Goal: Task Accomplishment & Management: Manage account settings

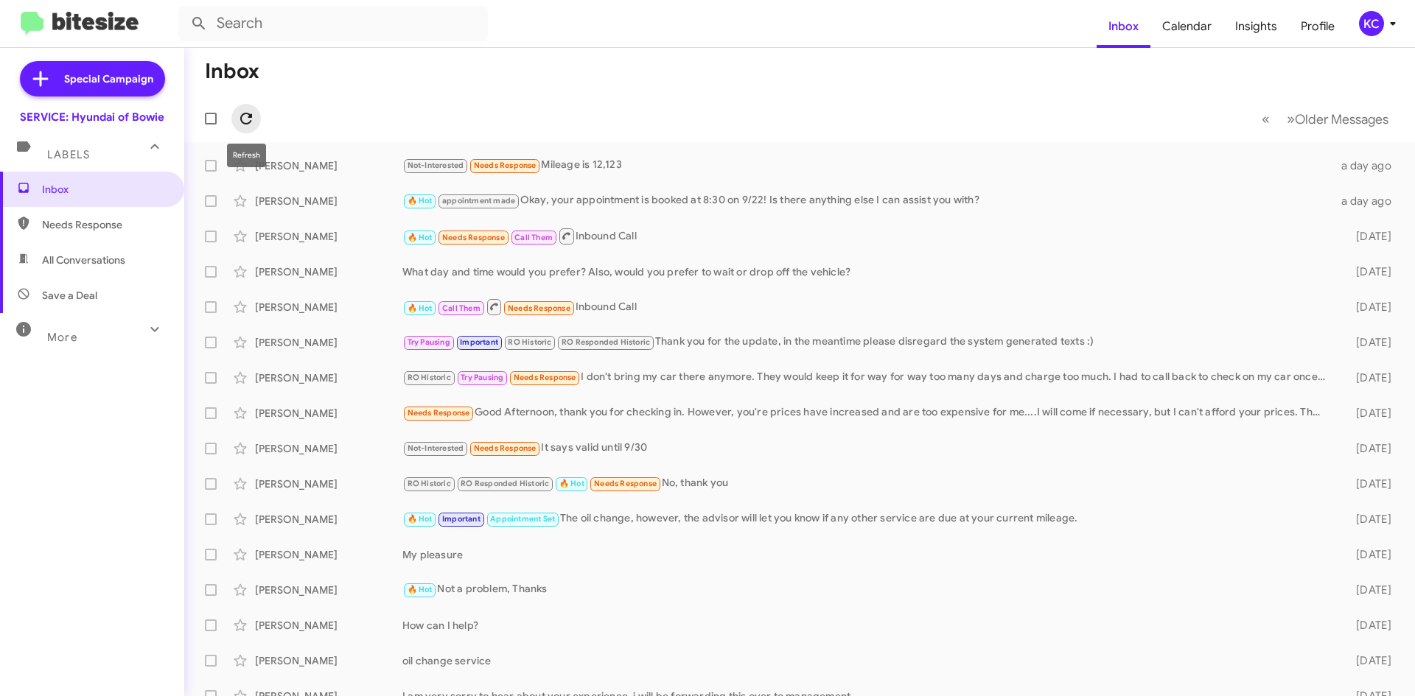
click at [248, 112] on icon at bounding box center [246, 119] width 18 height 18
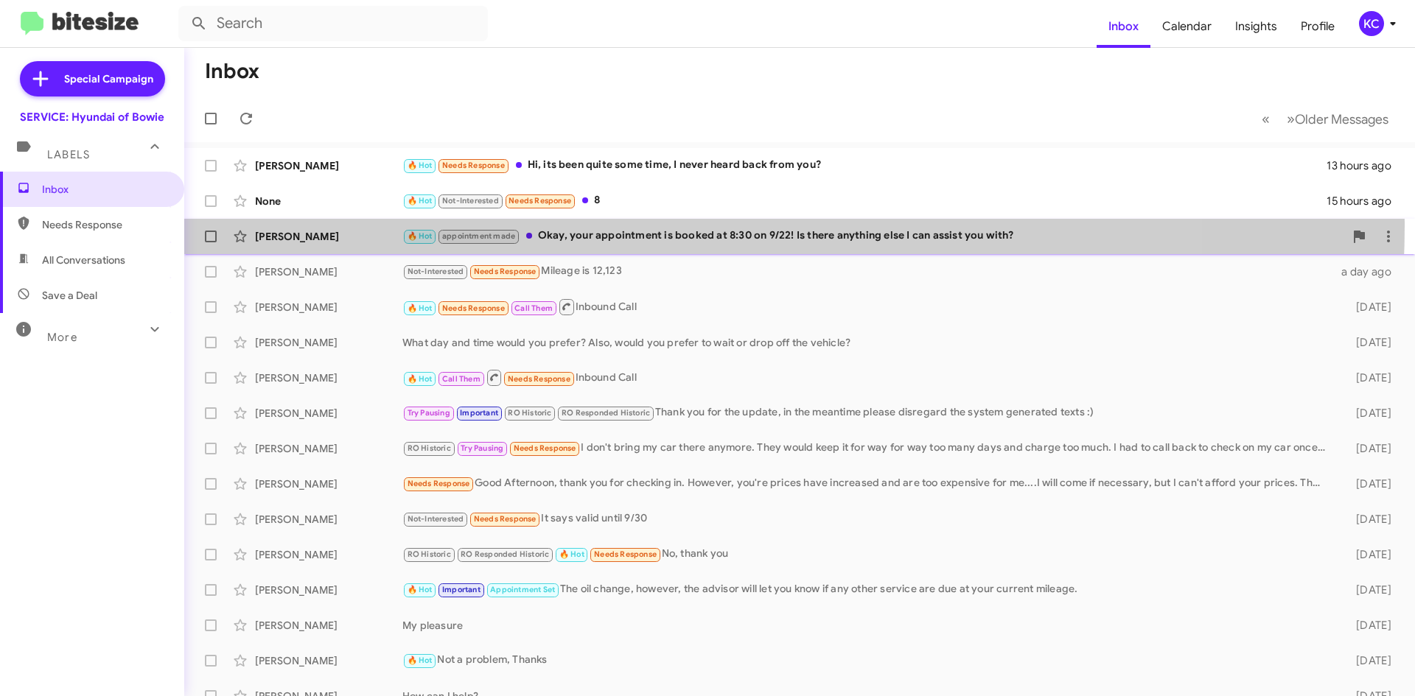
click at [648, 226] on div "Divesh Gupta 🔥 Hot appointment made Okay, your appointment is booked at 8:30 on…" at bounding box center [799, 236] width 1207 height 29
click at [788, 242] on div "🔥 Hot appointment made Okay, your appointment is booked at 8:30 on 9/22! Is the…" at bounding box center [873, 236] width 942 height 17
click at [789, 242] on div "🔥 Hot appointment made Okay, your appointment is booked at 8:30 on 9/22! Is the…" at bounding box center [873, 236] width 942 height 17
click at [853, 243] on div "🔥 Hot appointment made Okay, your appointment is booked at 8:30 on 9/22! Is the…" at bounding box center [873, 236] width 942 height 17
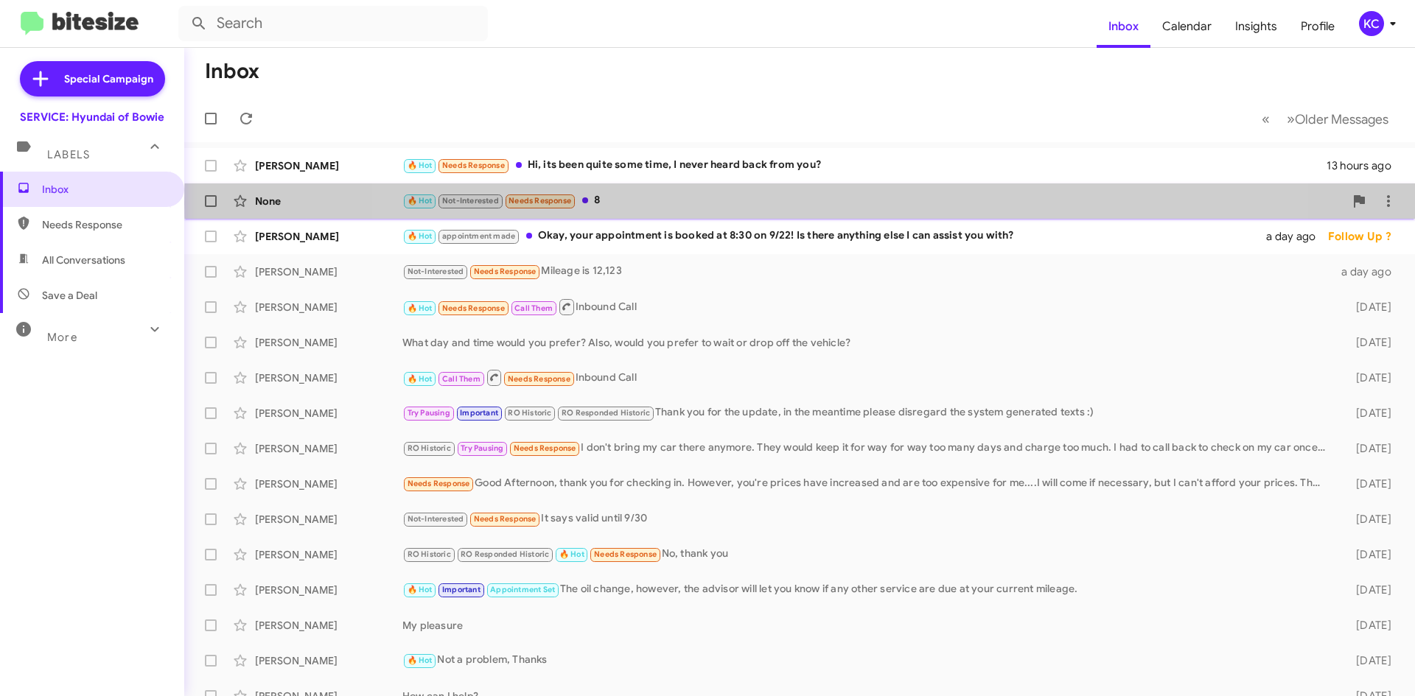
click at [819, 203] on div "🔥 Hot Not-Interested Needs Response 8" at bounding box center [873, 200] width 942 height 17
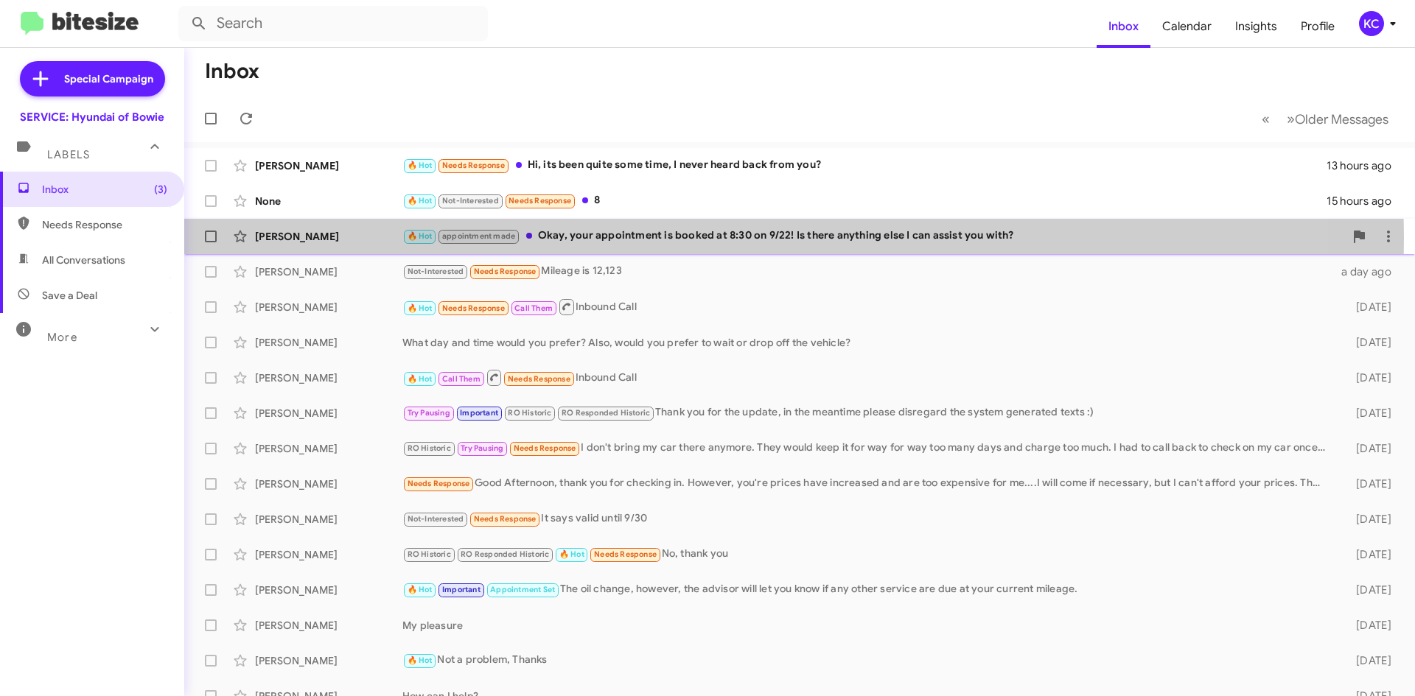
click at [617, 239] on div "🔥 Hot appointment made Okay, your appointment is booked at 8:30 on 9/22! Is the…" at bounding box center [873, 236] width 942 height 17
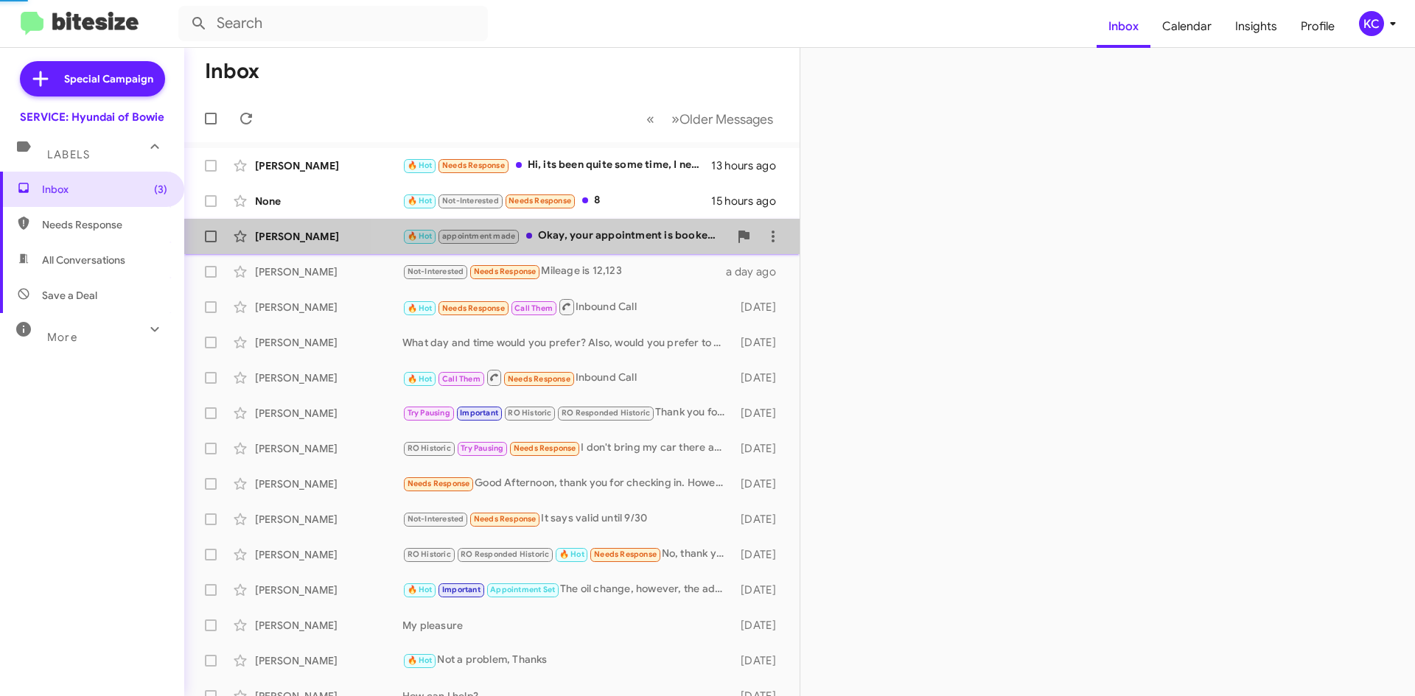
click at [617, 239] on div "🔥 Hot appointment made Okay, your appointment is booked at 8:30 on 9/22! Is the…" at bounding box center [565, 236] width 326 height 17
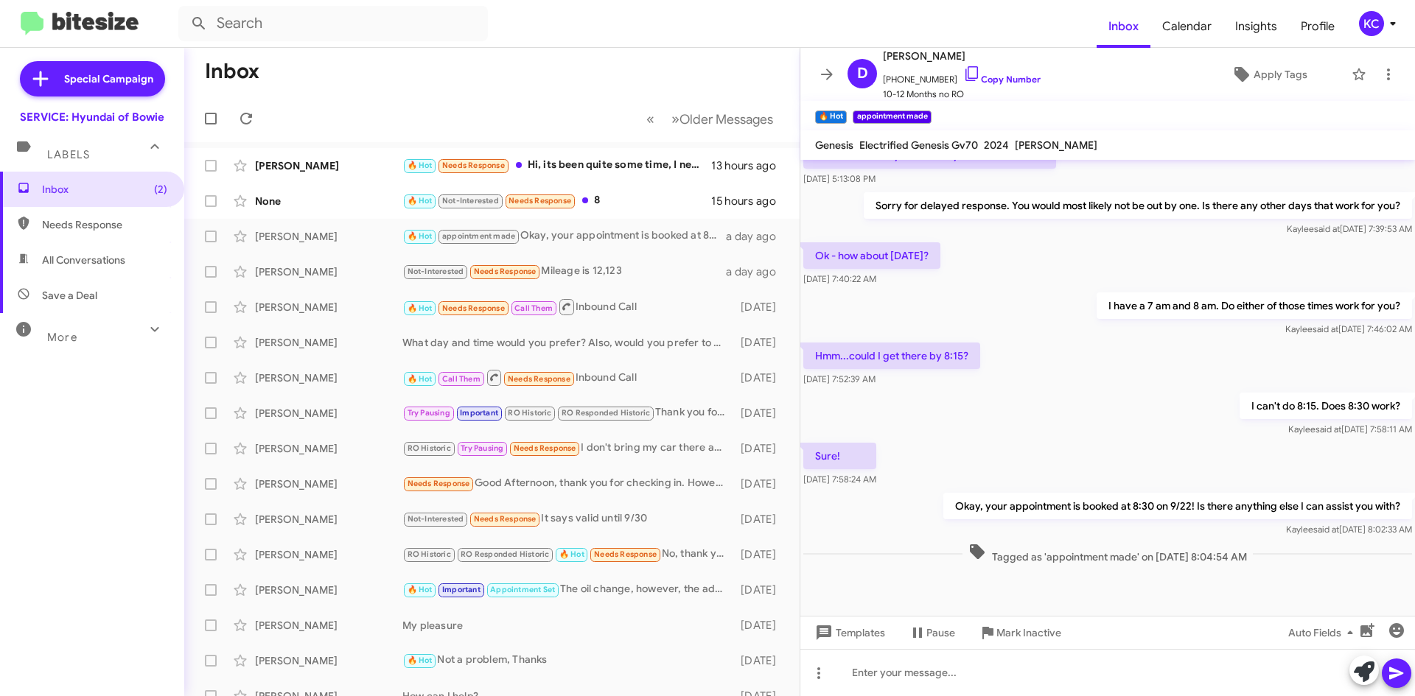
scroll to position [612, 0]
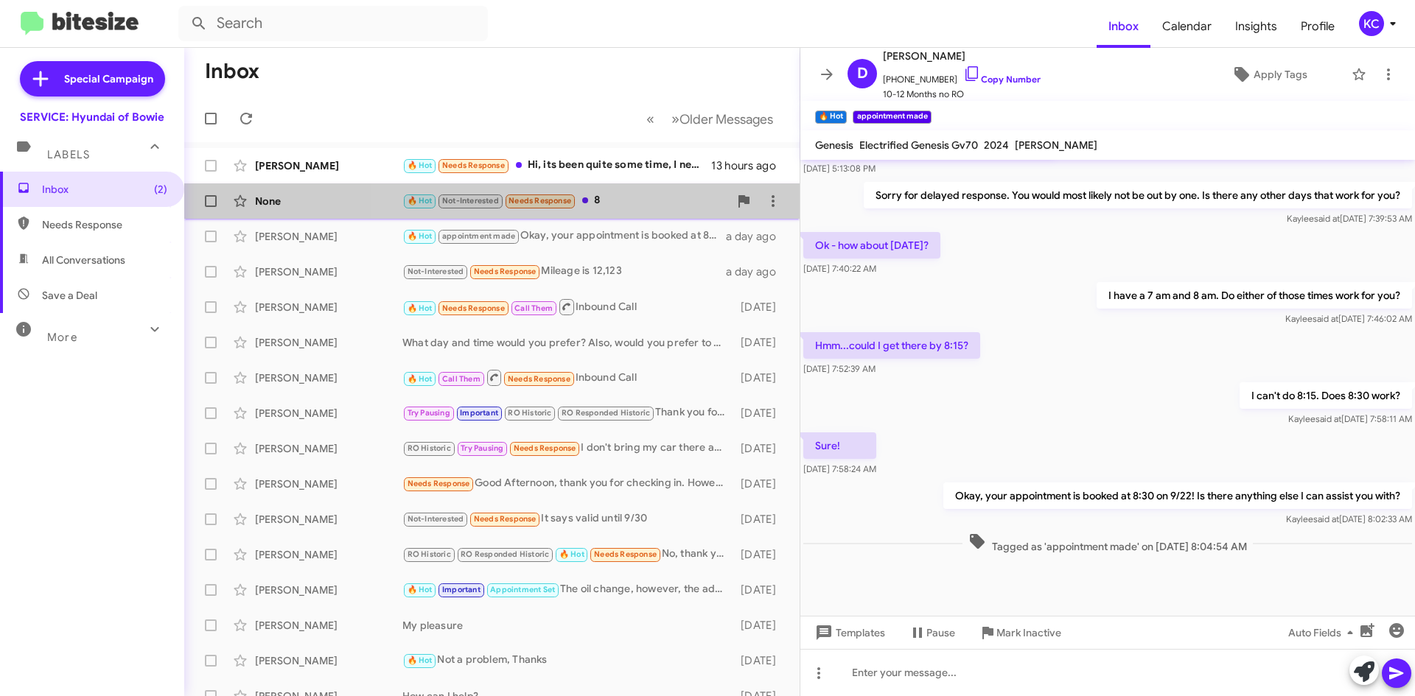
click at [627, 197] on div "🔥 Hot Not-Interested Needs Response 8" at bounding box center [565, 200] width 326 height 17
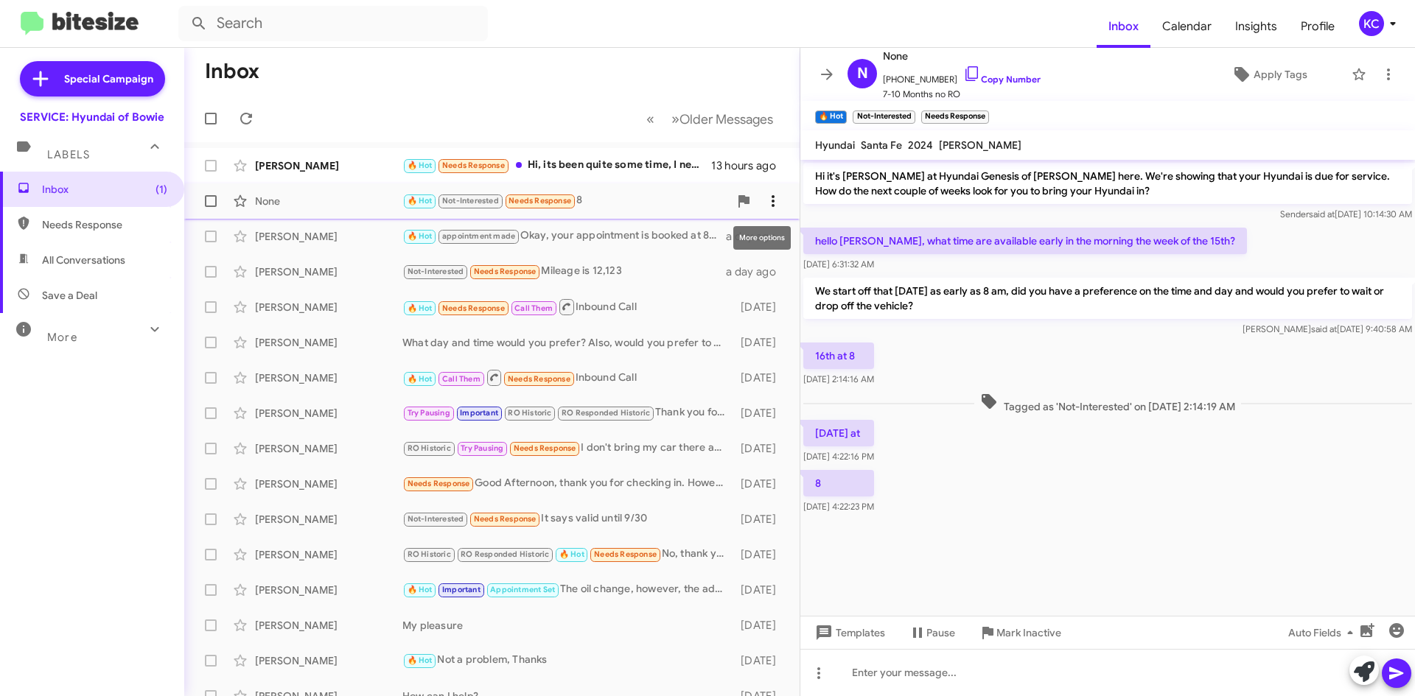
click at [764, 197] on icon at bounding box center [773, 201] width 18 height 18
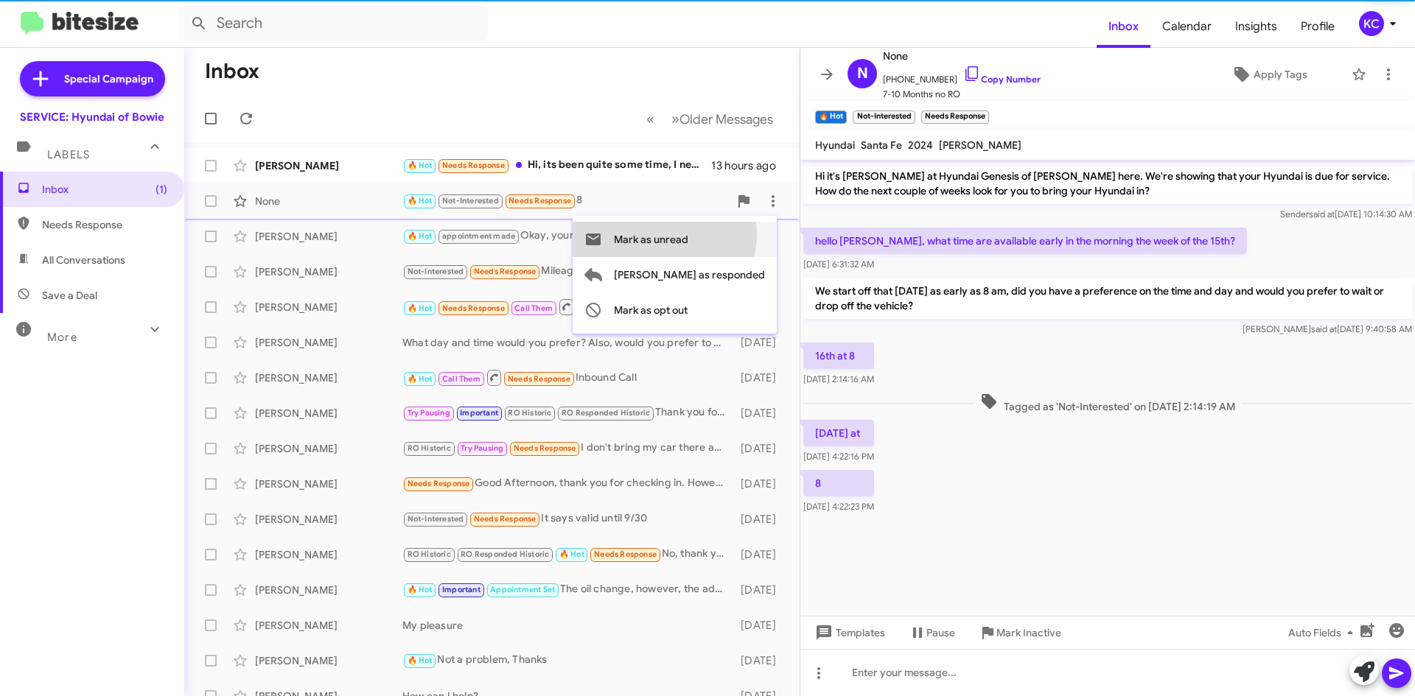
click at [688, 234] on span "Mark as unread" at bounding box center [651, 239] width 74 height 35
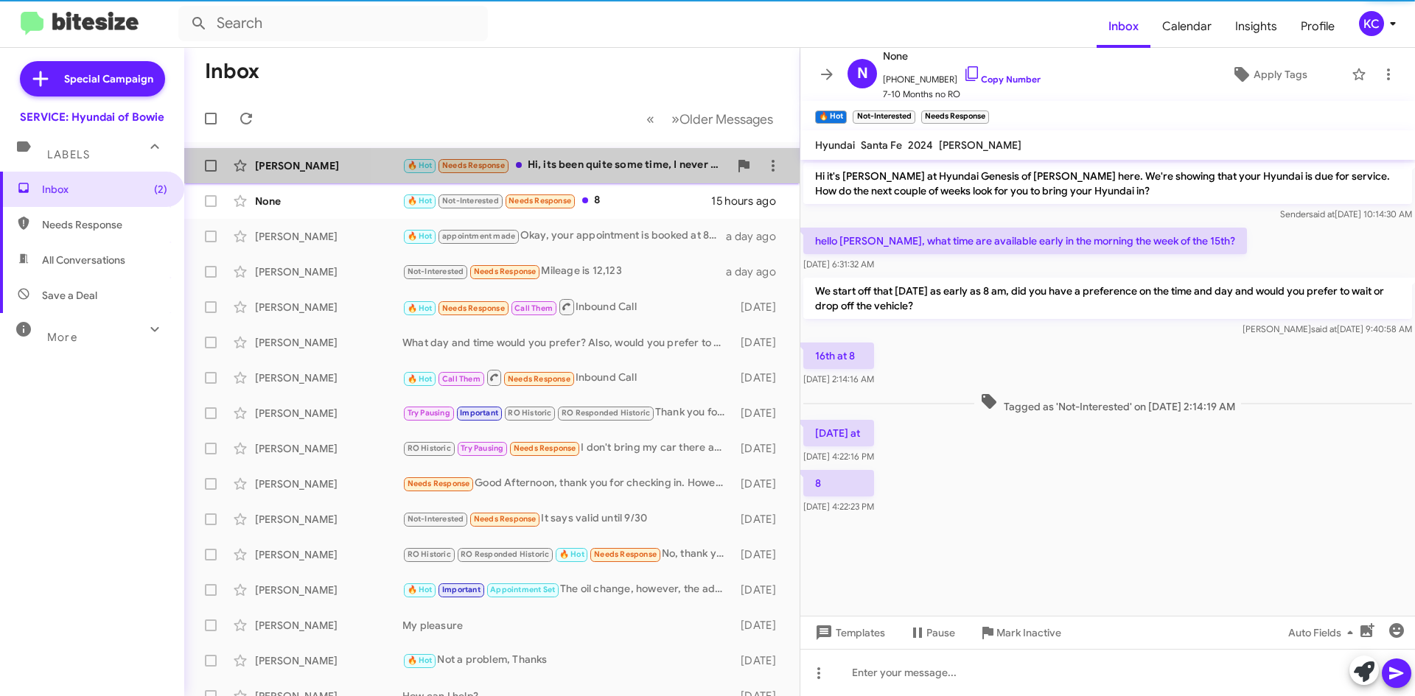
click at [597, 163] on div "🔥 Hot Needs Response Hi, its been quite some time, I never heard back from you?" at bounding box center [565, 165] width 326 height 17
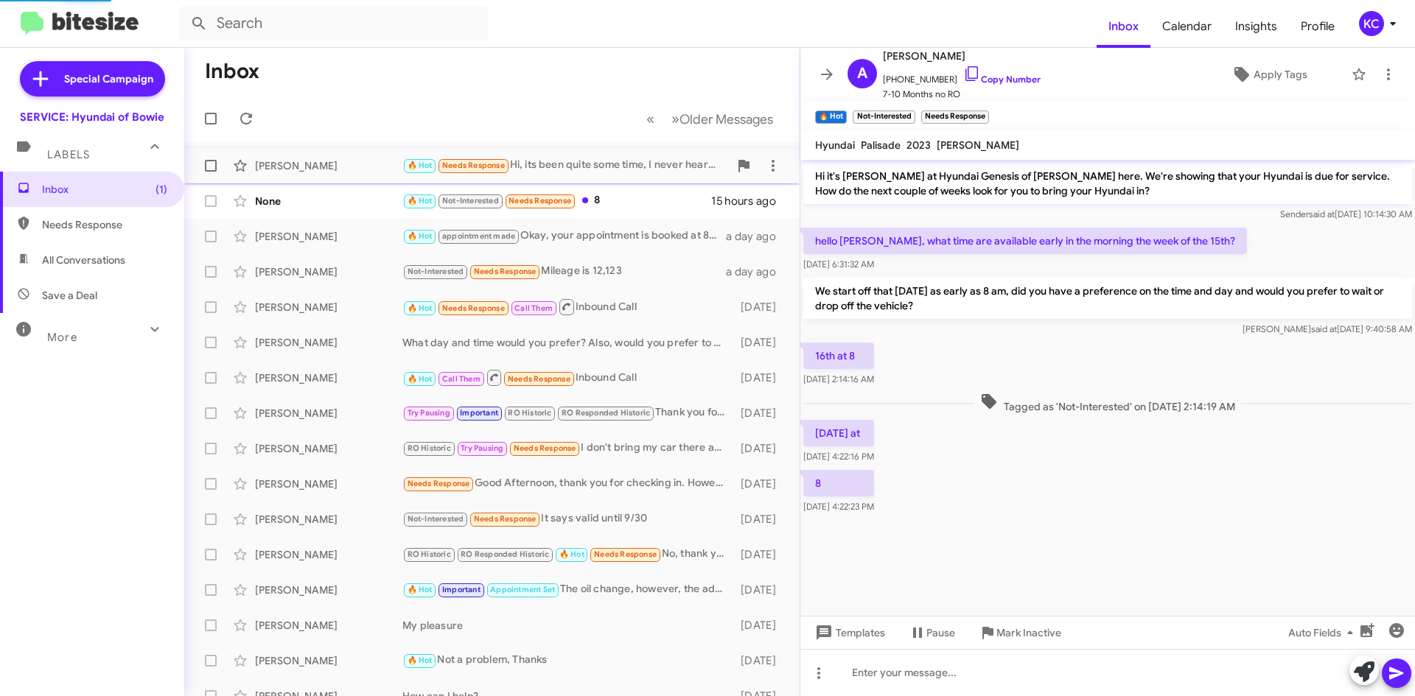
scroll to position [465, 0]
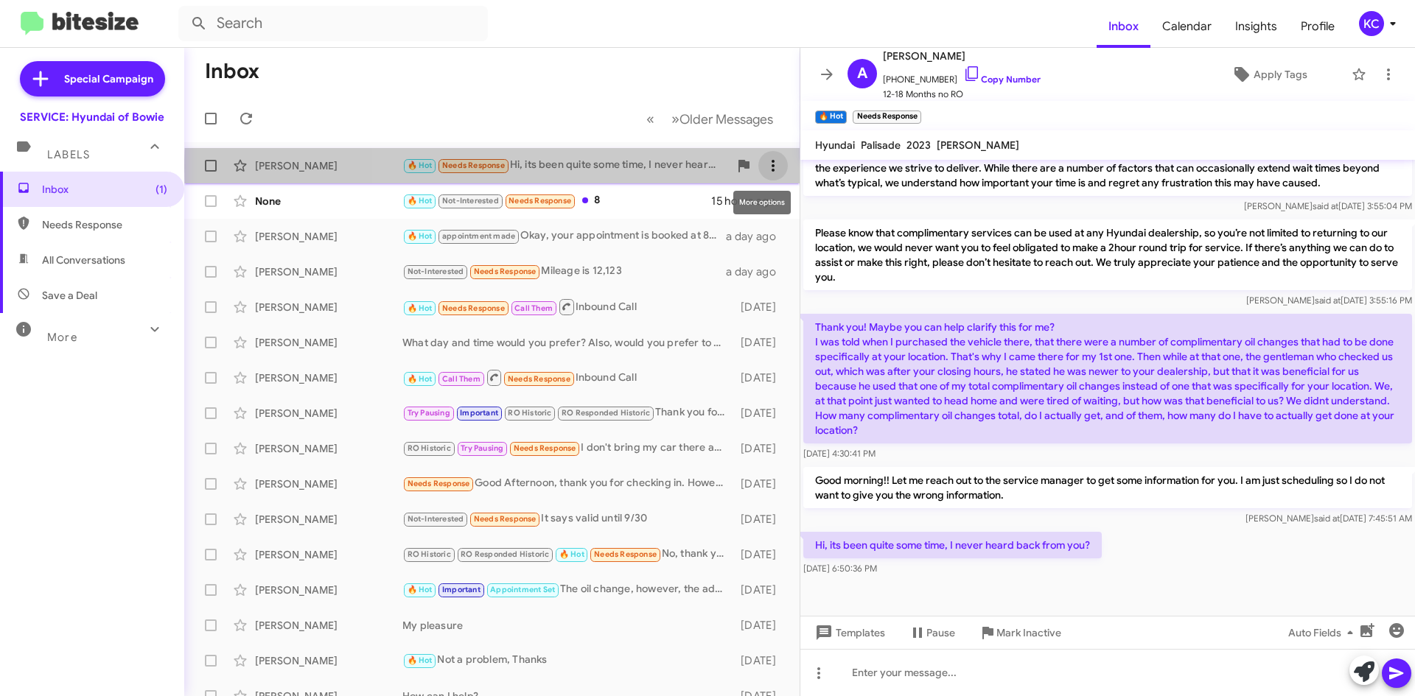
click at [764, 167] on icon at bounding box center [773, 166] width 18 height 18
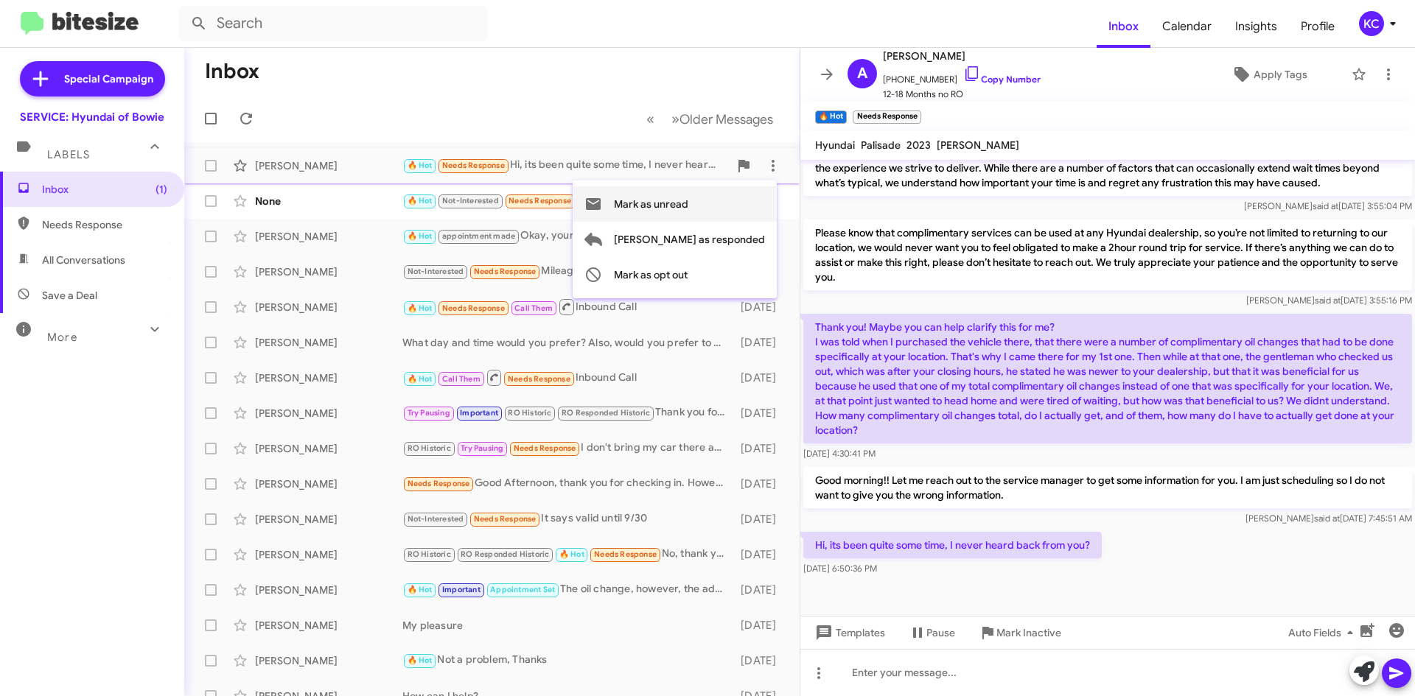
click at [688, 206] on span "Mark as unread" at bounding box center [651, 203] width 74 height 35
click at [465, 96] on mat-toolbar-row "« Previous » Next Older Messages" at bounding box center [491, 118] width 615 height 47
click at [1387, 29] on icon at bounding box center [1393, 24] width 18 height 18
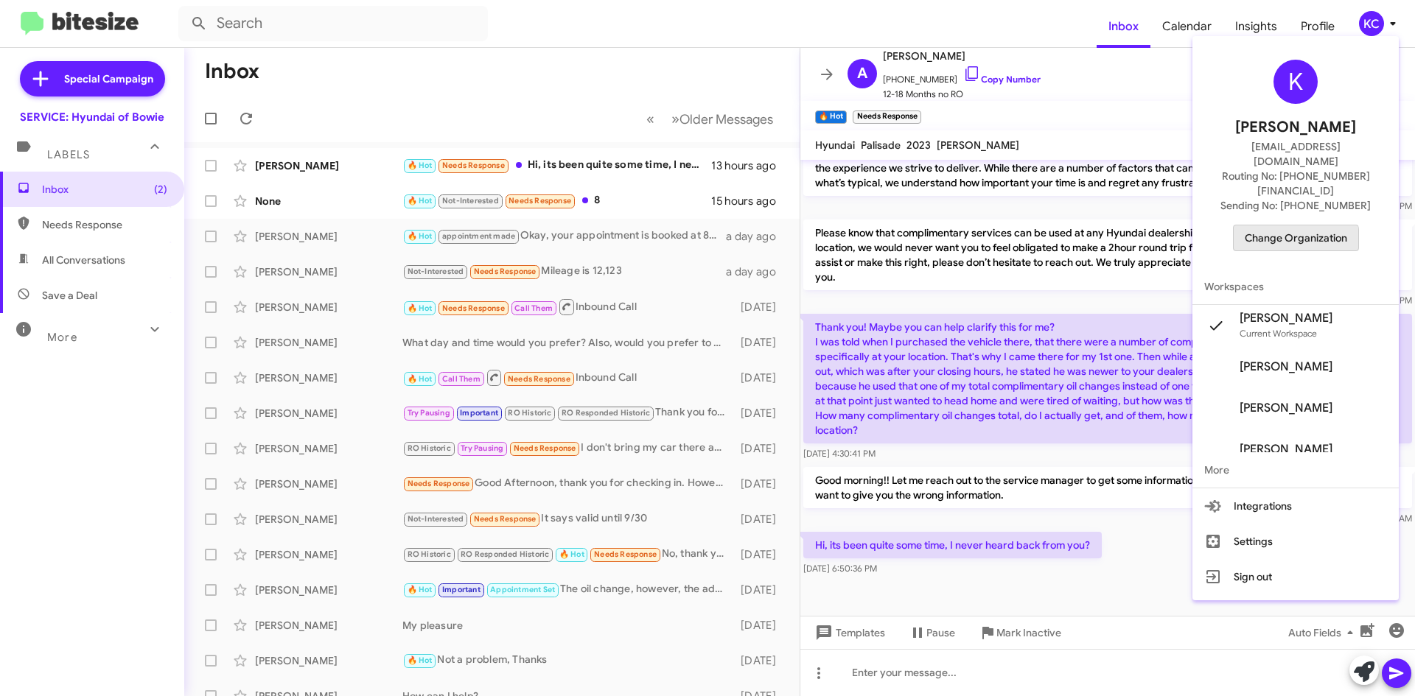
click at [1298, 225] on span "Change Organization" at bounding box center [1296, 237] width 102 height 25
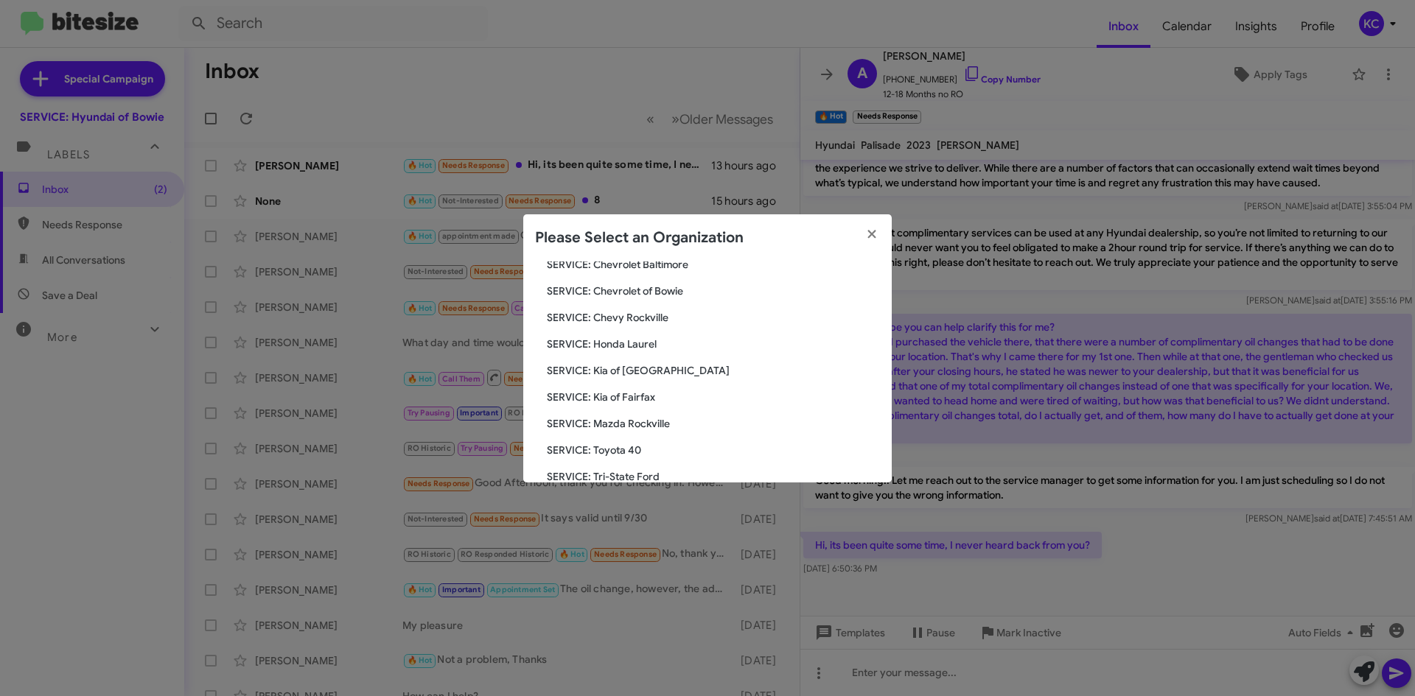
scroll to position [221, 0]
click at [634, 443] on span "SERVICE: Tri-State Subaru" at bounding box center [713, 449] width 333 height 15
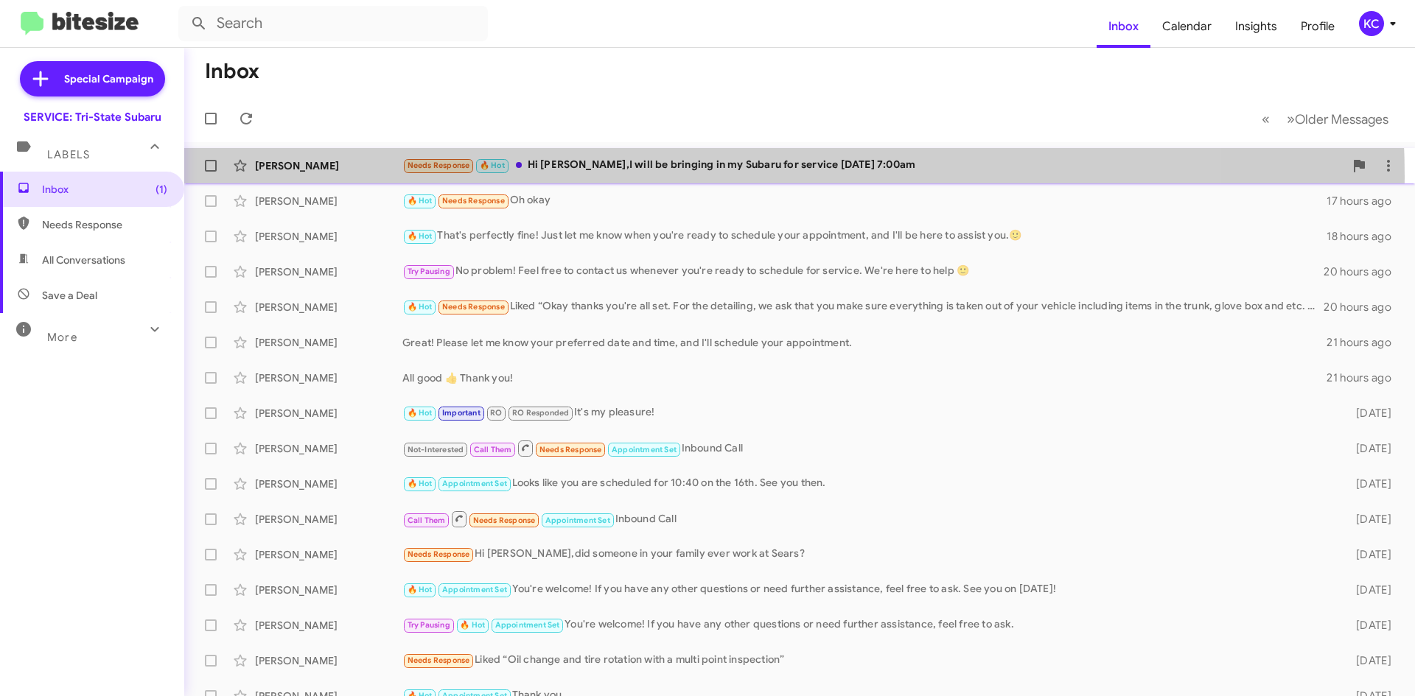
click at [657, 177] on div "Franklin Thornton Needs Response 🔥 Hot Hi Dan,I will be bringing in my Subaru f…" at bounding box center [799, 165] width 1207 height 29
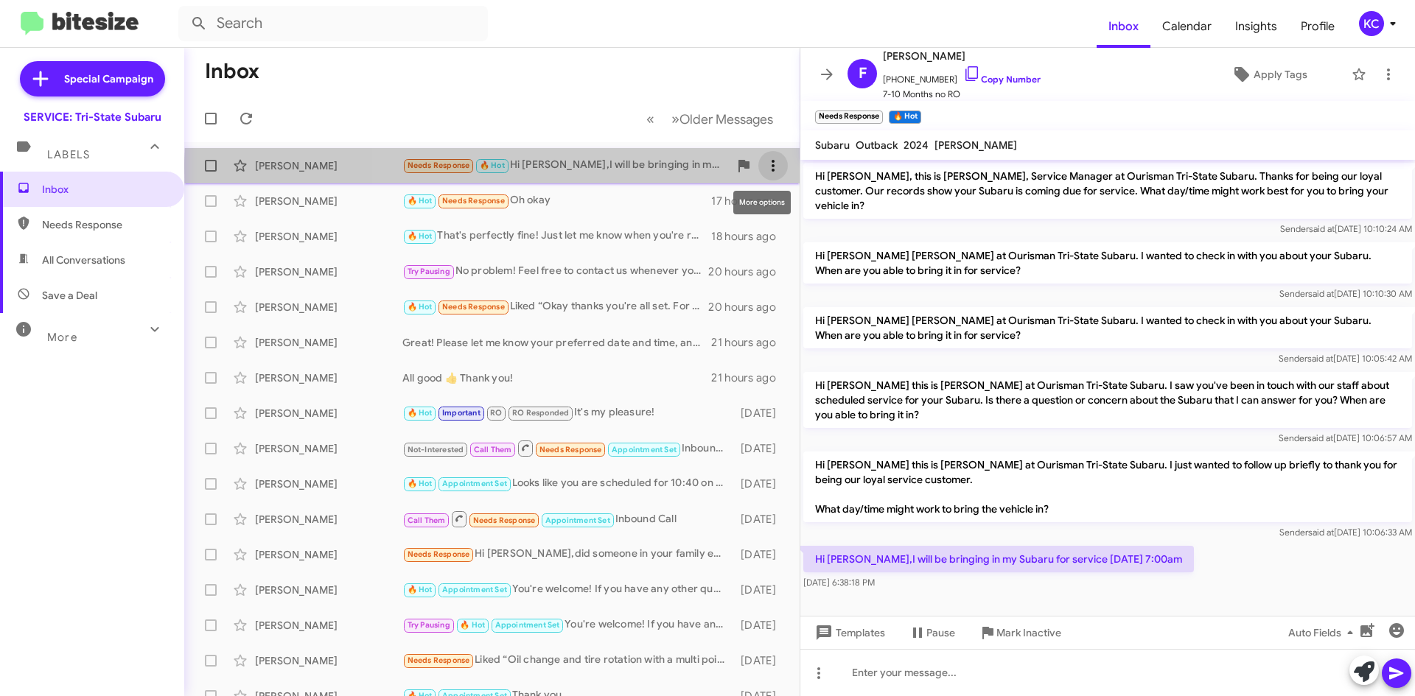
click at [764, 168] on icon at bounding box center [773, 166] width 18 height 18
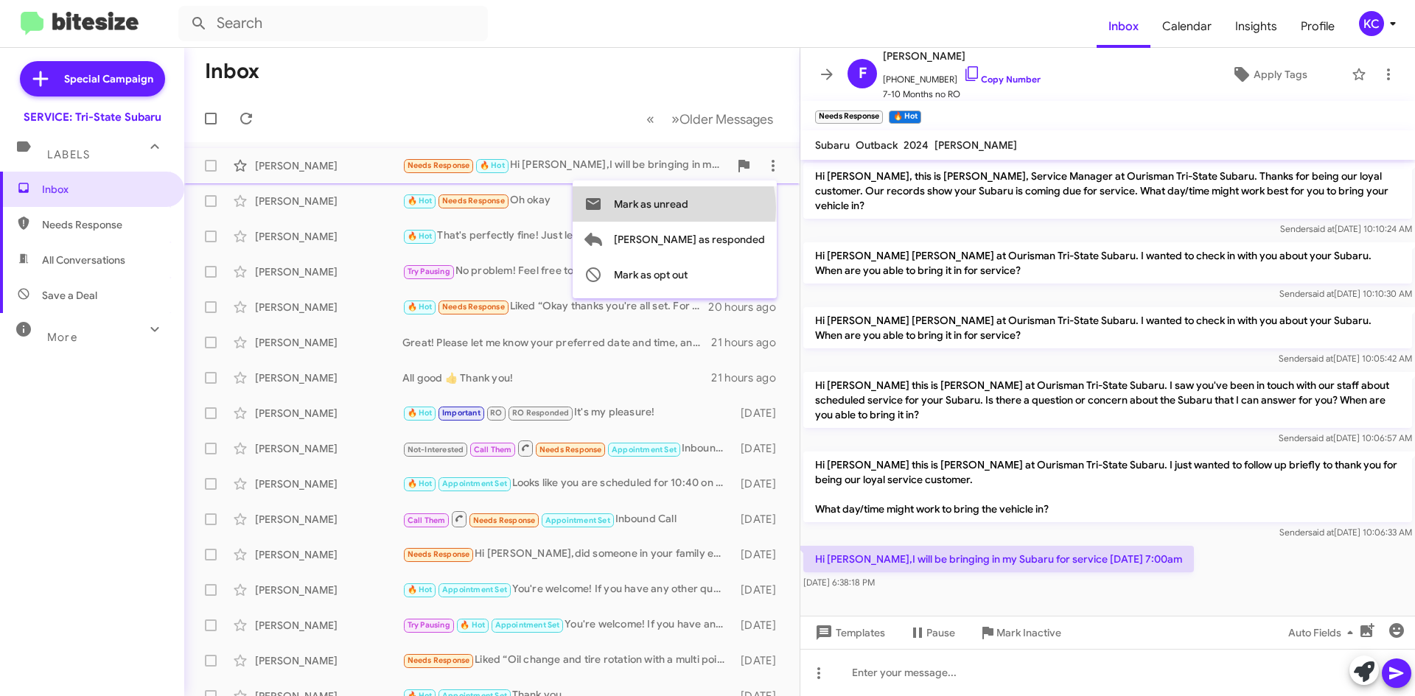
click at [688, 208] on span "Mark as unread" at bounding box center [651, 203] width 74 height 35
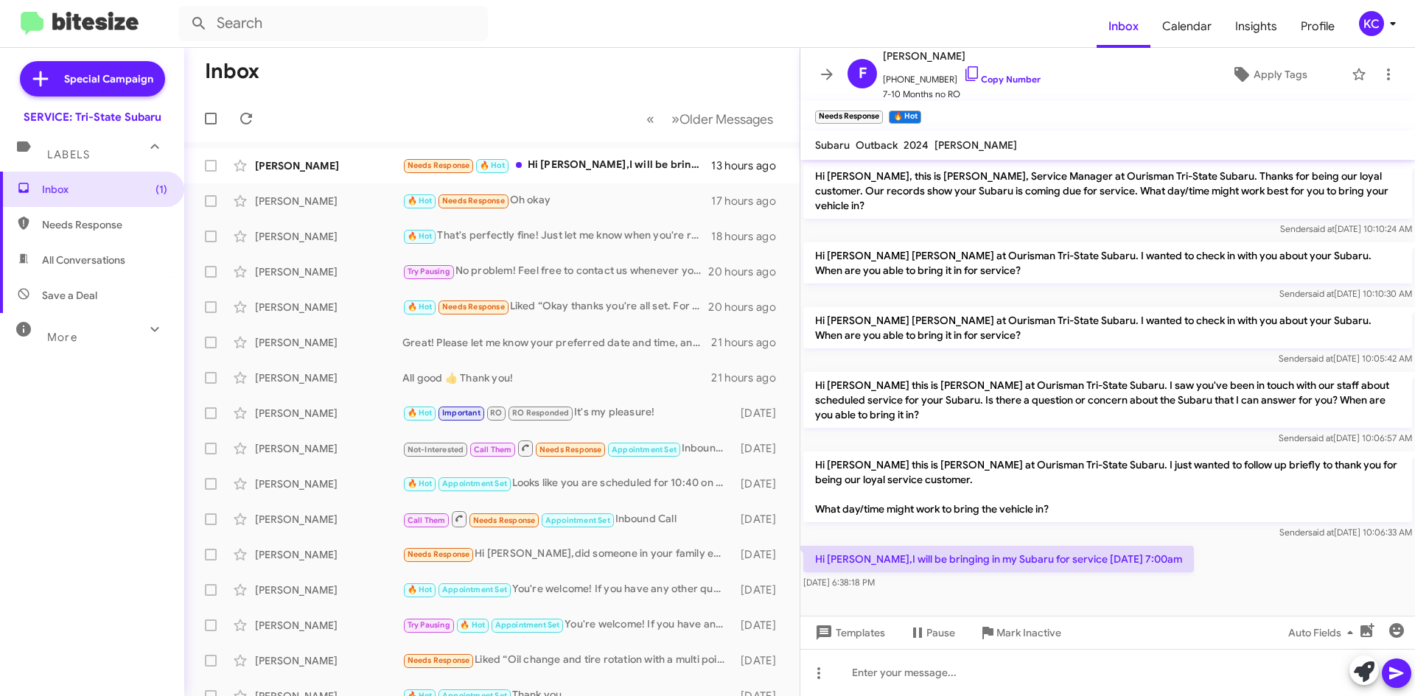
click at [1375, 34] on div "KC" at bounding box center [1371, 23] width 25 height 25
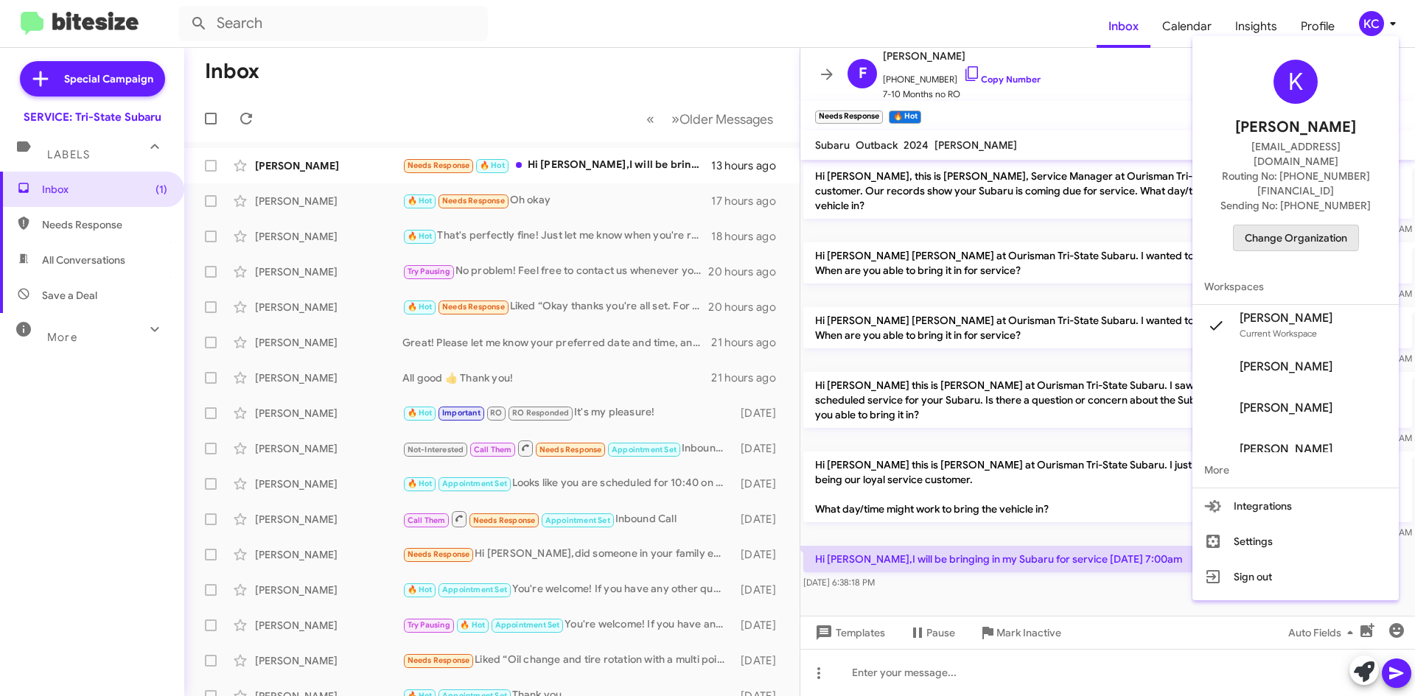
click at [1301, 225] on span "Change Organization" at bounding box center [1296, 237] width 102 height 25
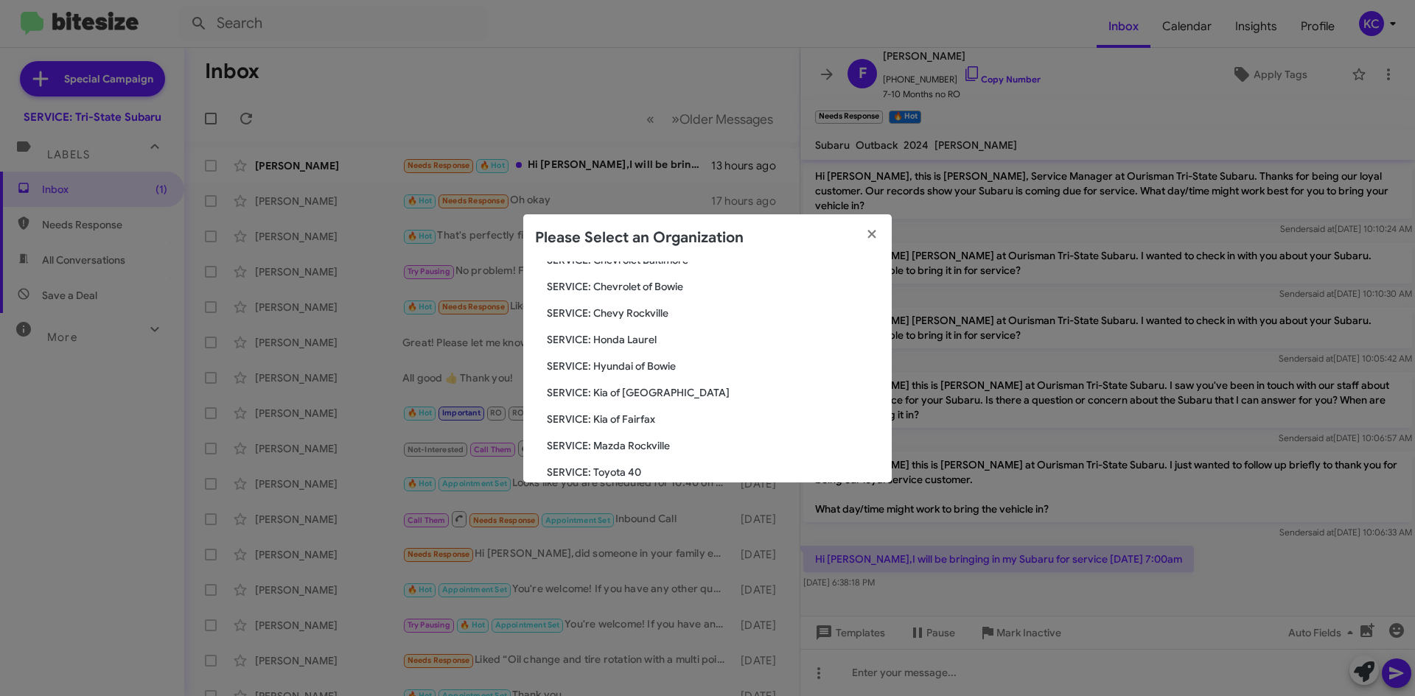
scroll to position [198, 0]
click at [640, 388] on span "SERVICE: Kia of Fairfax" at bounding box center [713, 392] width 333 height 15
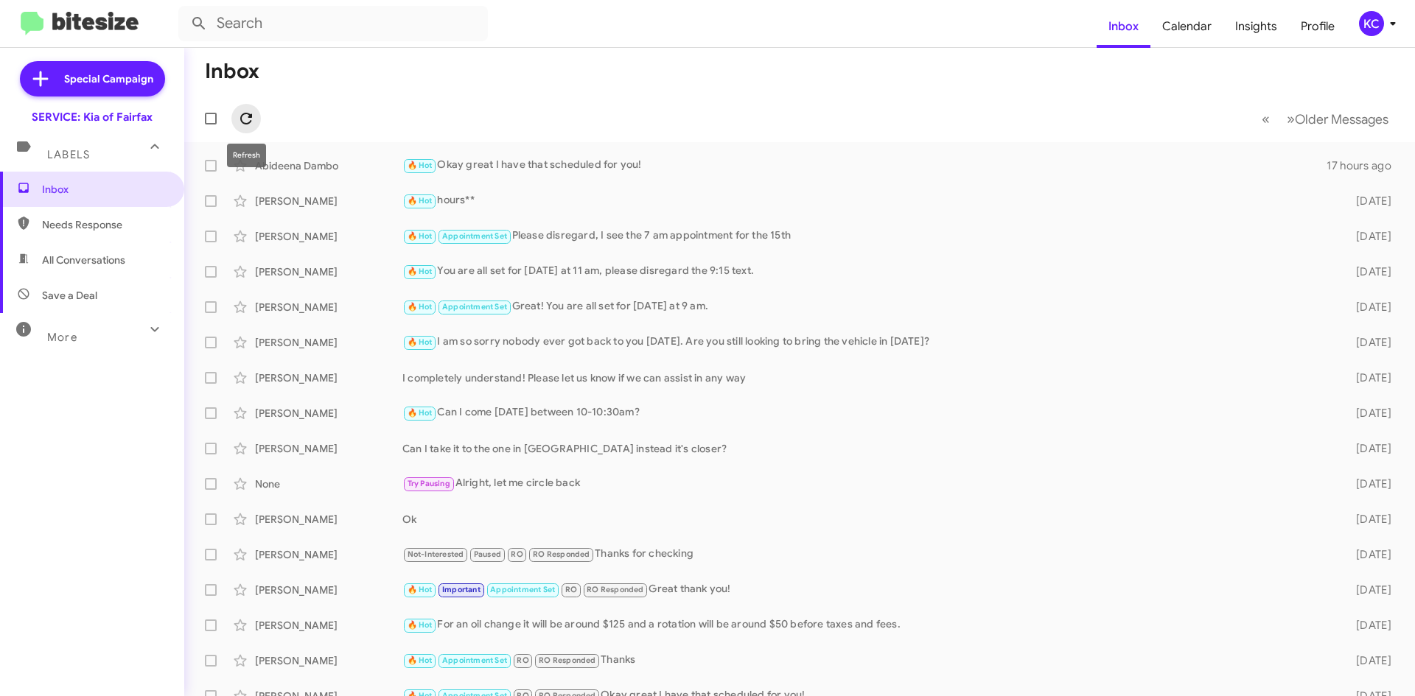
click at [251, 122] on icon at bounding box center [246, 119] width 18 height 18
click at [1368, 25] on div "KC" at bounding box center [1371, 23] width 25 height 25
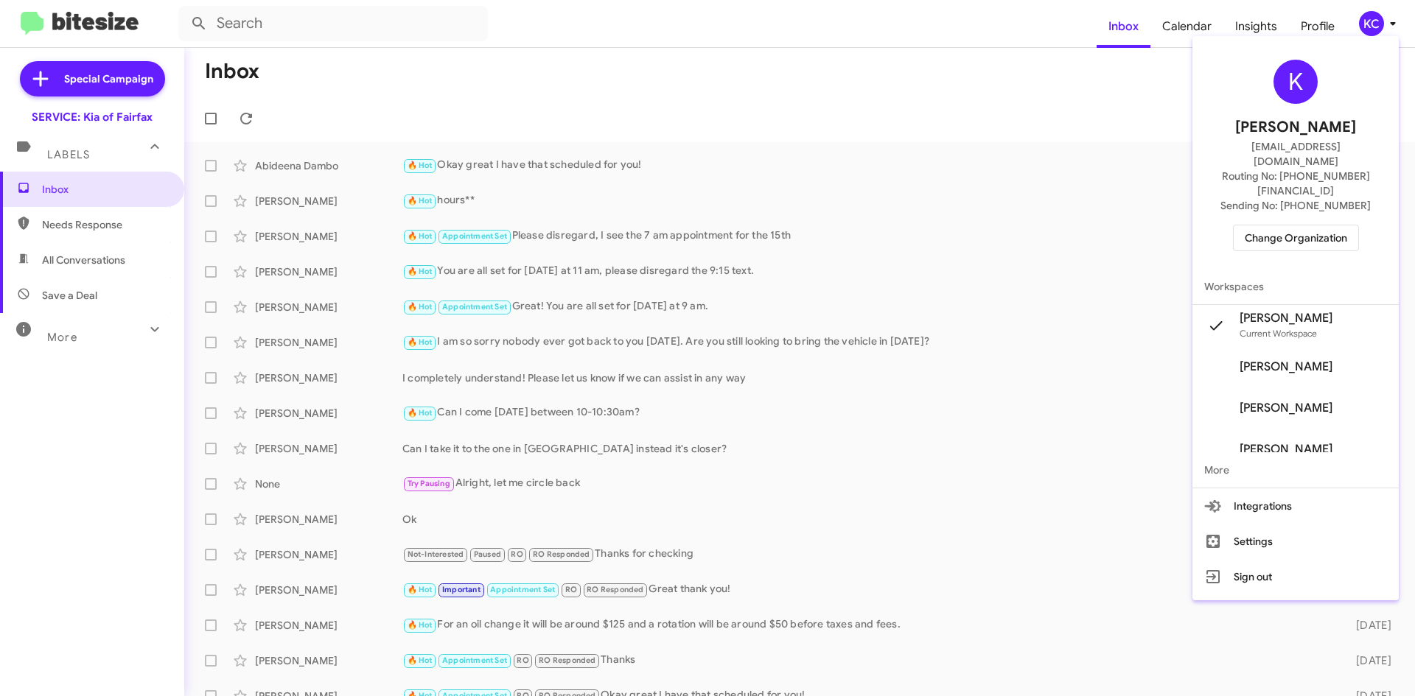
click at [1347, 225] on span "Change Organization" at bounding box center [1296, 237] width 102 height 25
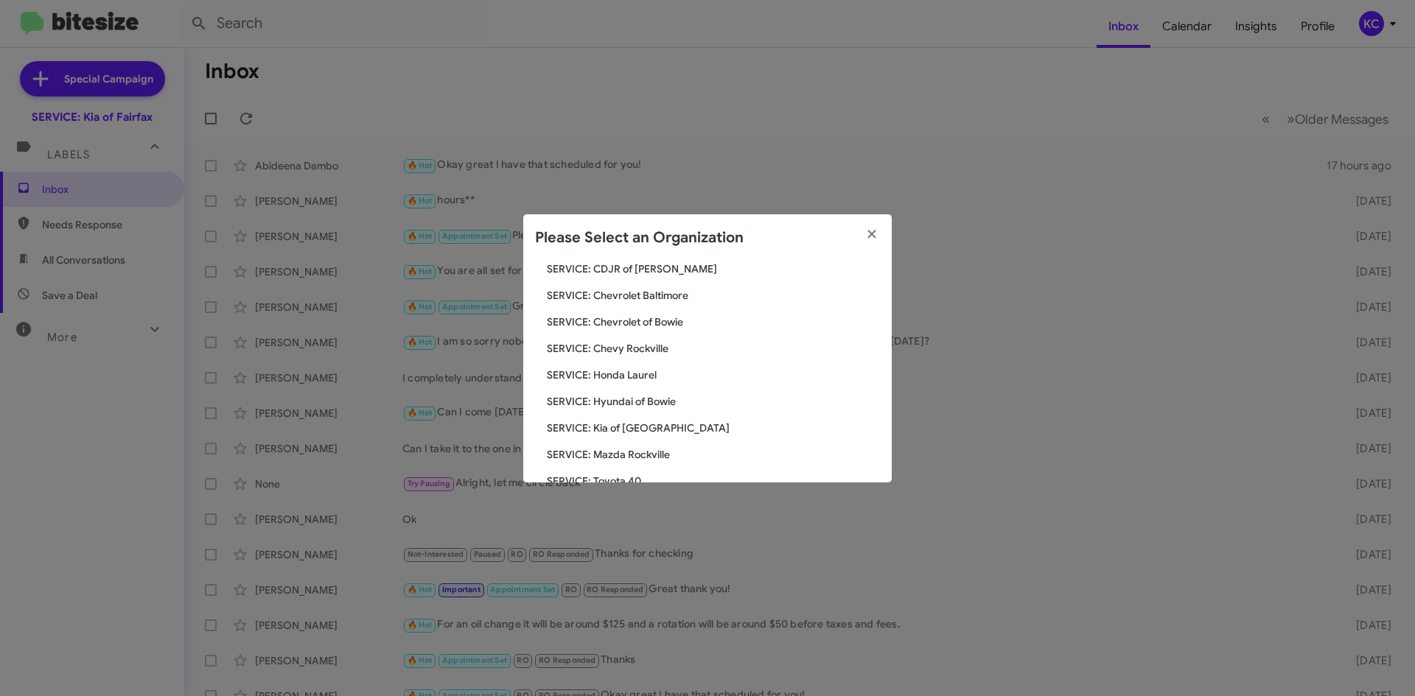
scroll to position [147, 0]
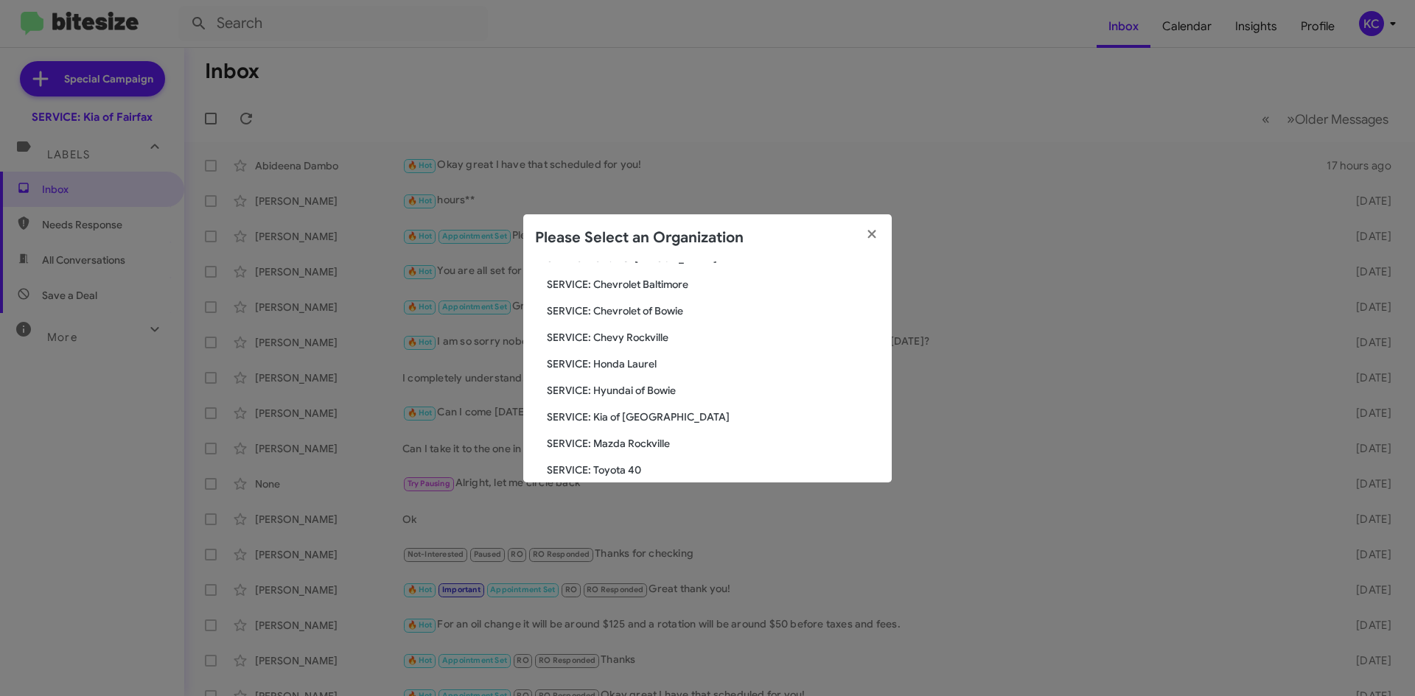
click at [693, 389] on span "SERVICE: Hyundai of Bowie" at bounding box center [713, 390] width 333 height 15
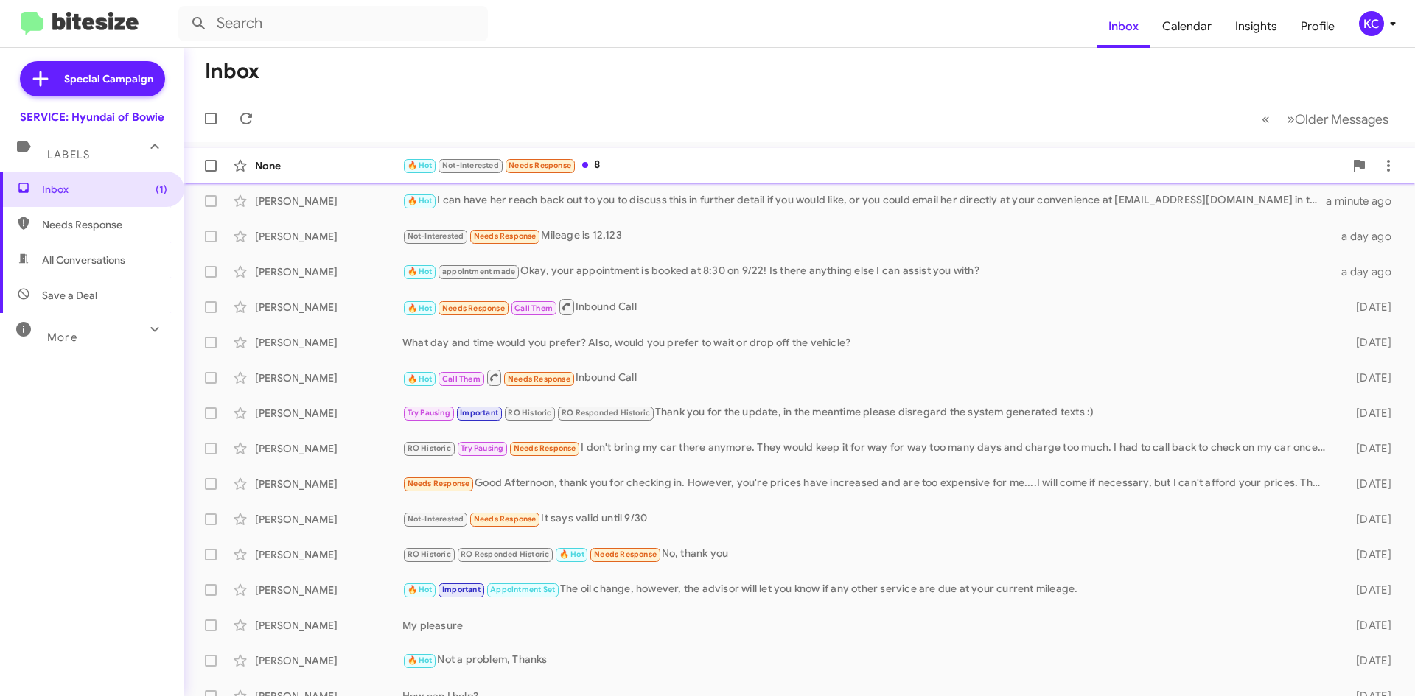
click at [637, 173] on div "🔥 Hot Not-Interested Needs Response 8" at bounding box center [873, 165] width 942 height 17
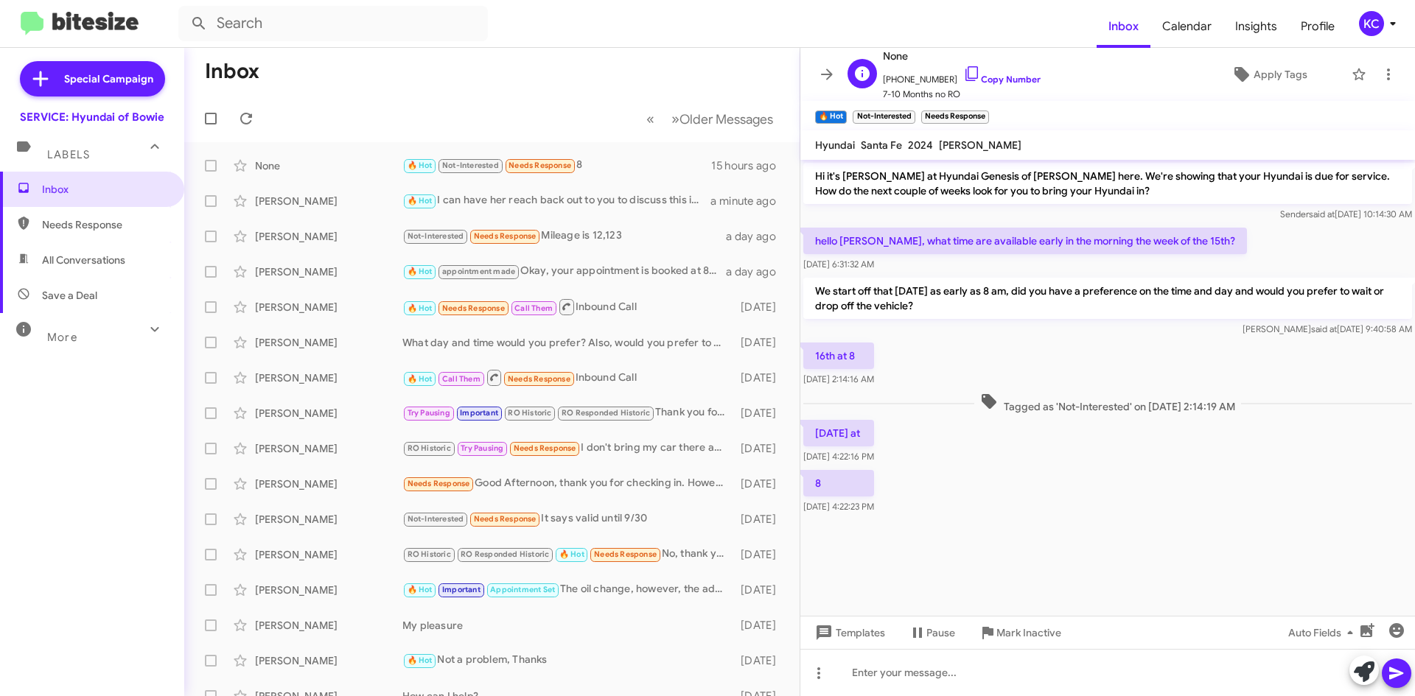
click at [971, 68] on span "+17034990070 Copy Number" at bounding box center [962, 76] width 158 height 22
click at [965, 78] on icon at bounding box center [971, 73] width 13 height 15
click at [963, 76] on icon at bounding box center [972, 74] width 18 height 18
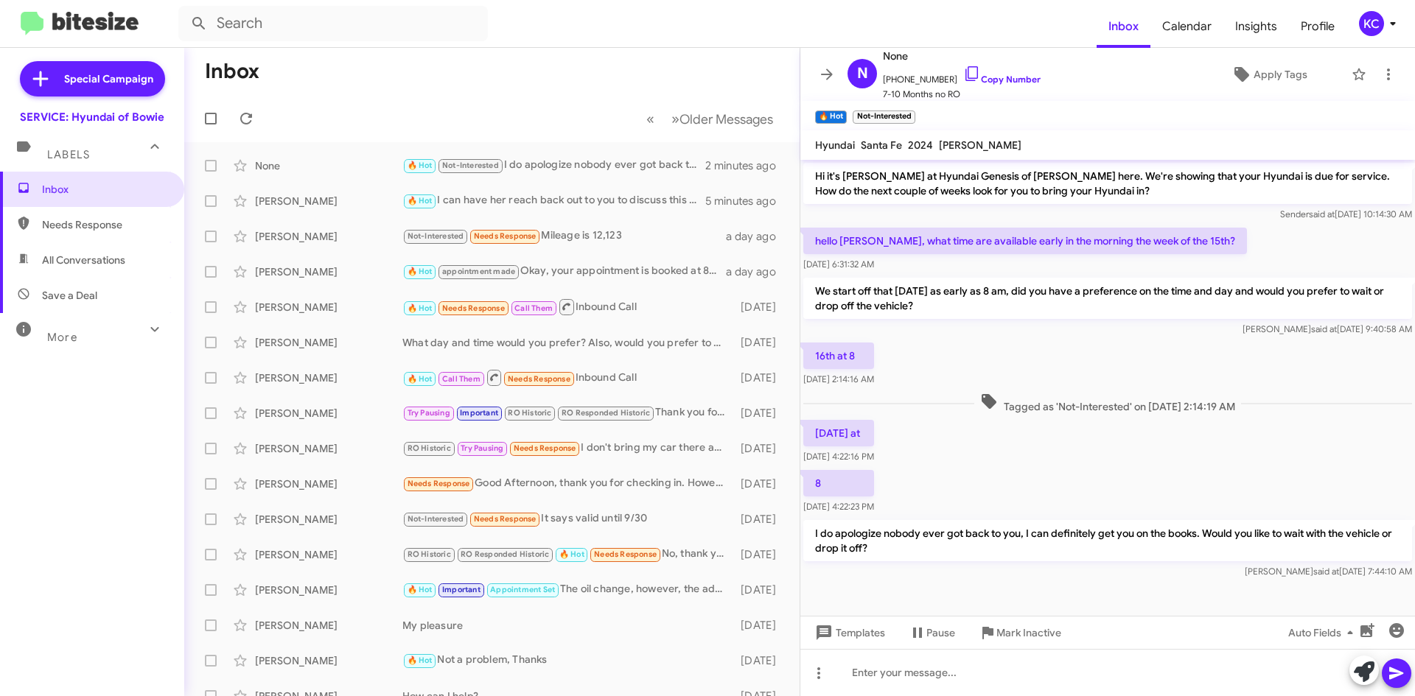
click at [1385, 25] on icon at bounding box center [1393, 24] width 18 height 18
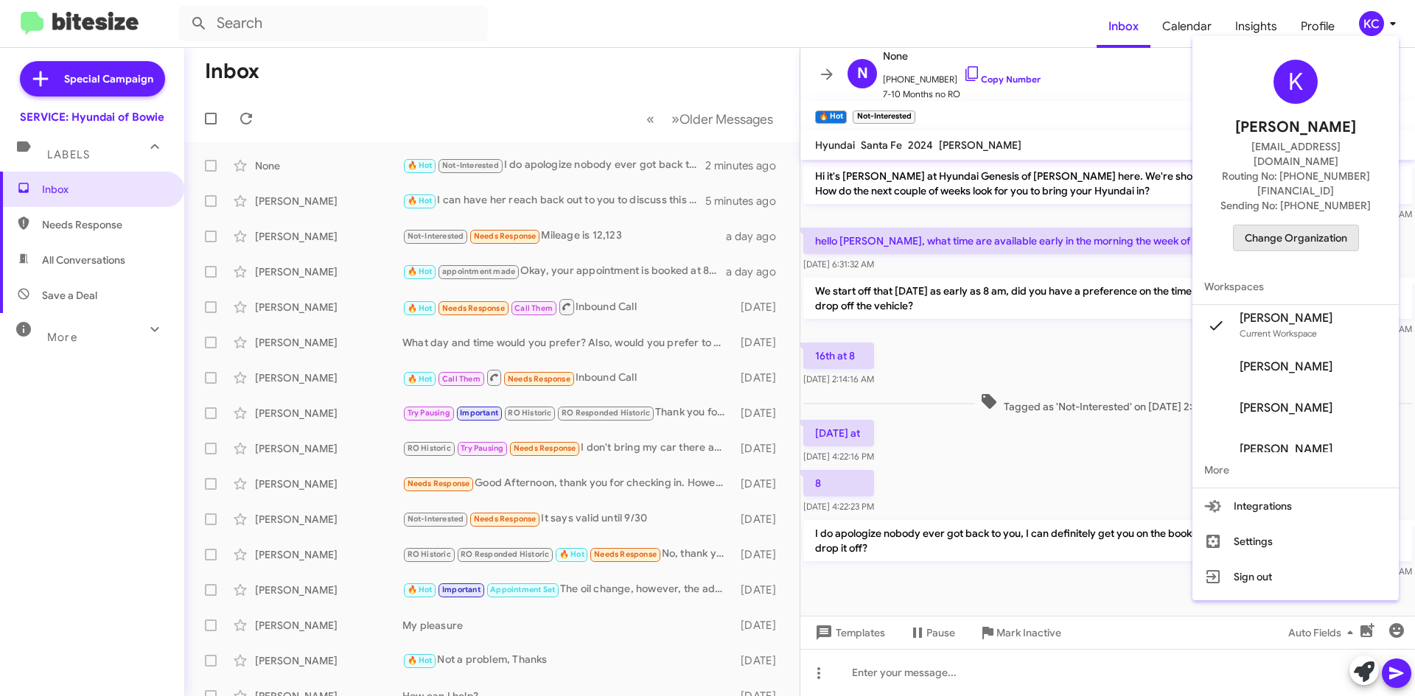
click at [1313, 225] on span "Change Organization" at bounding box center [1296, 237] width 102 height 25
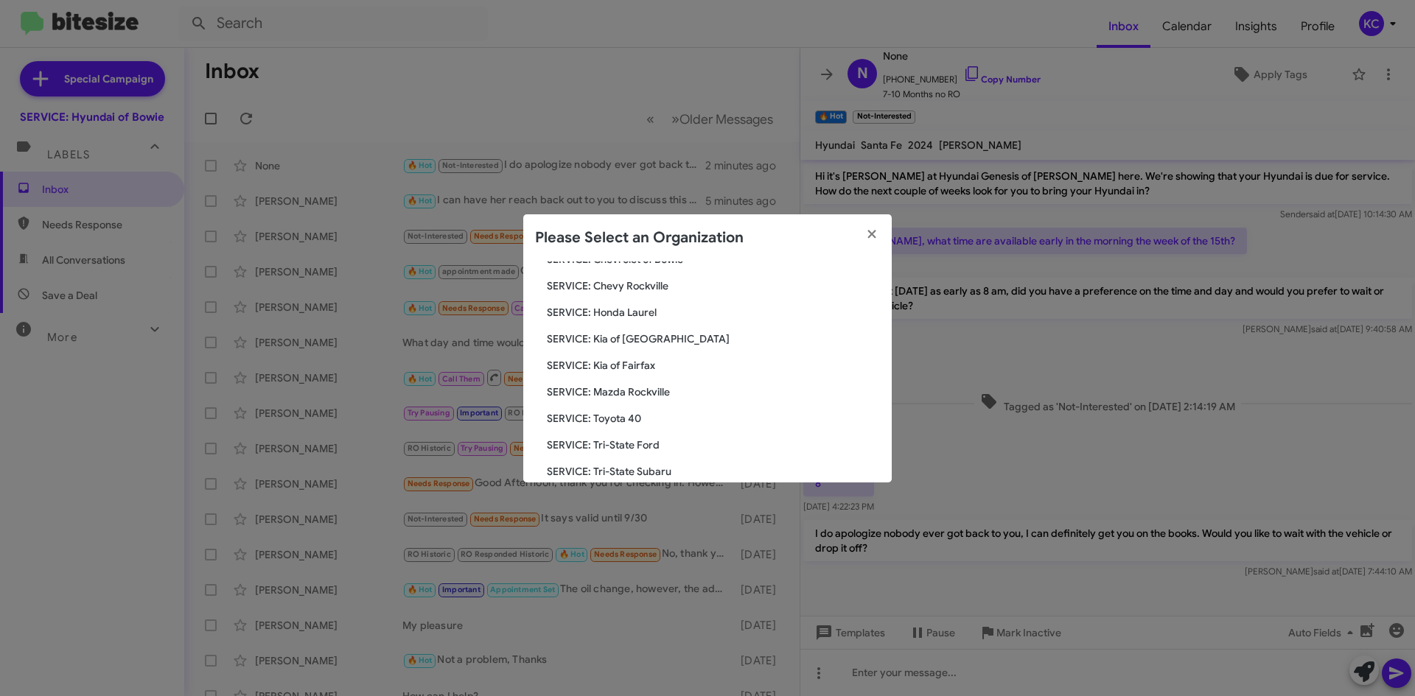
scroll to position [221, 0]
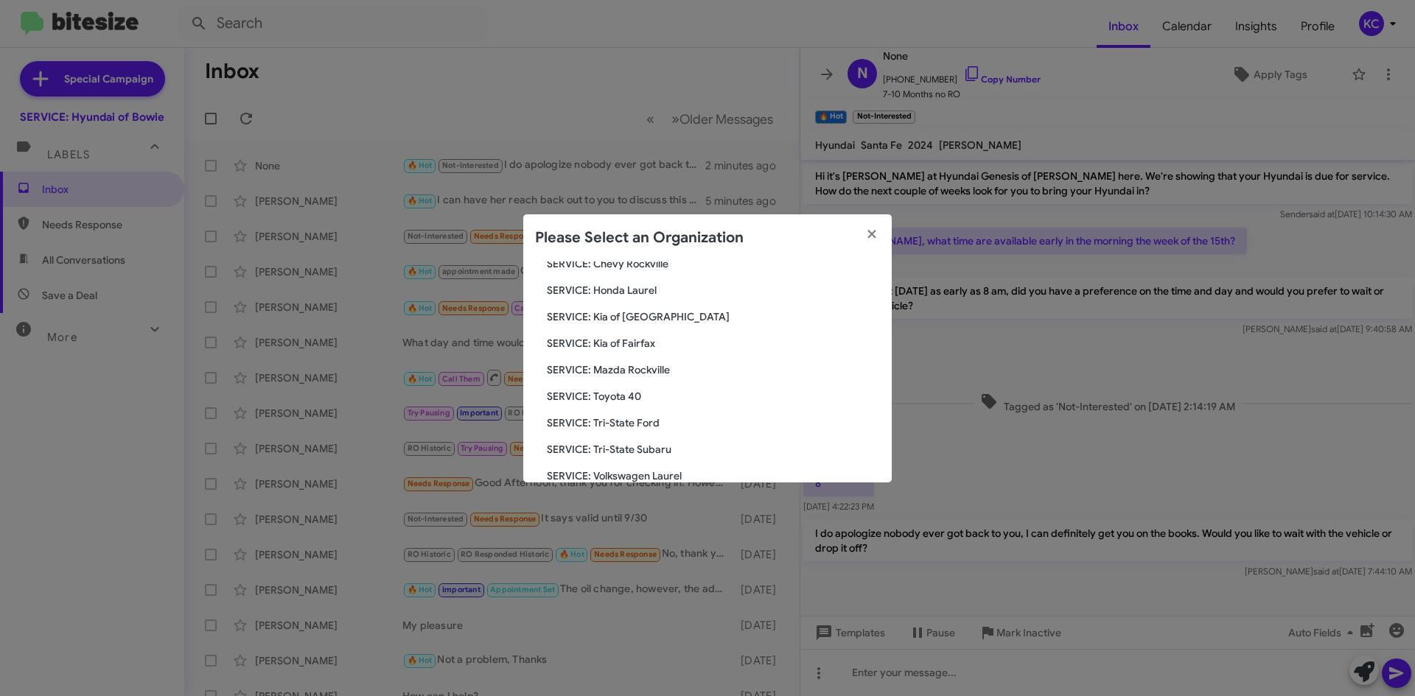
click at [618, 449] on span "SERVICE: Tri-State Subaru" at bounding box center [713, 449] width 333 height 15
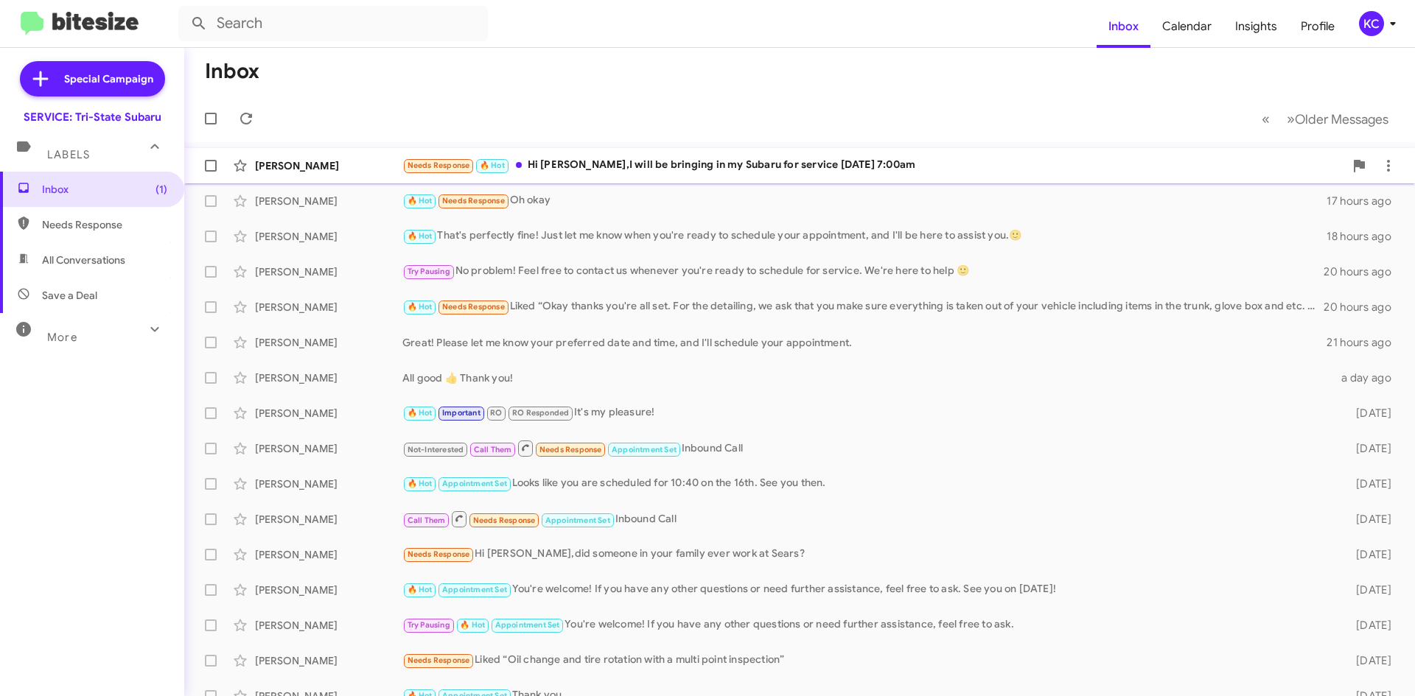
click at [766, 168] on div "Needs Response 🔥 Hot Hi [PERSON_NAME],I will be bringing in my Subaru for servi…" at bounding box center [873, 165] width 942 height 17
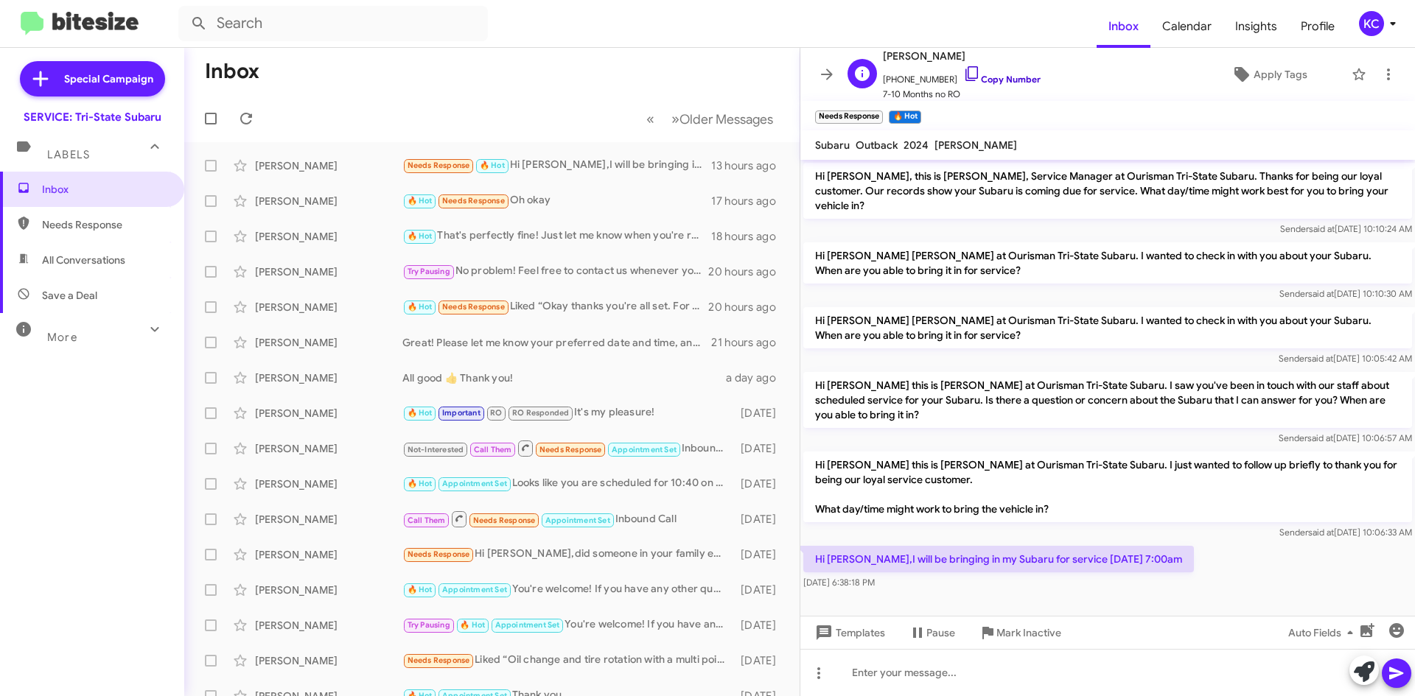
click at [965, 74] on icon at bounding box center [972, 74] width 18 height 18
click at [1025, 504] on p "Hi [PERSON_NAME] this is [PERSON_NAME] at Ourisman Tri-State Subaru. I just wan…" at bounding box center [1107, 487] width 609 height 71
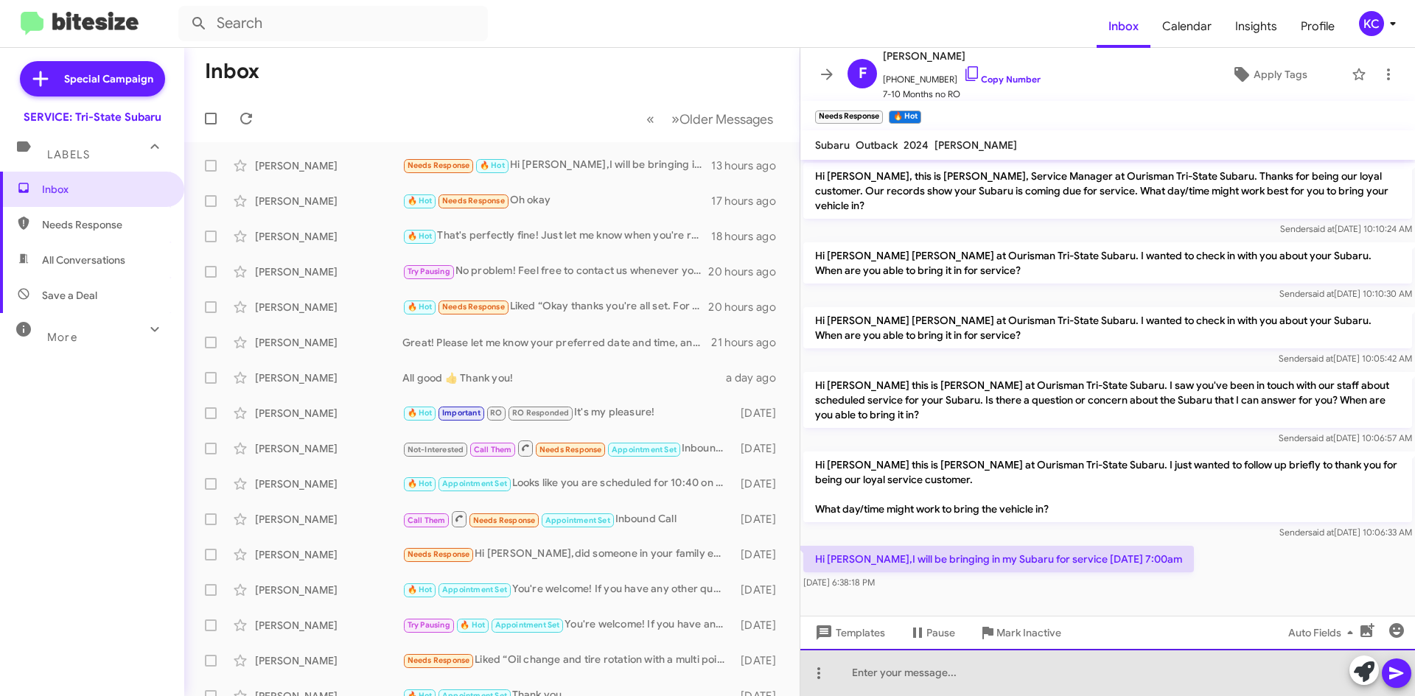
click at [892, 679] on div at bounding box center [1107, 672] width 615 height 47
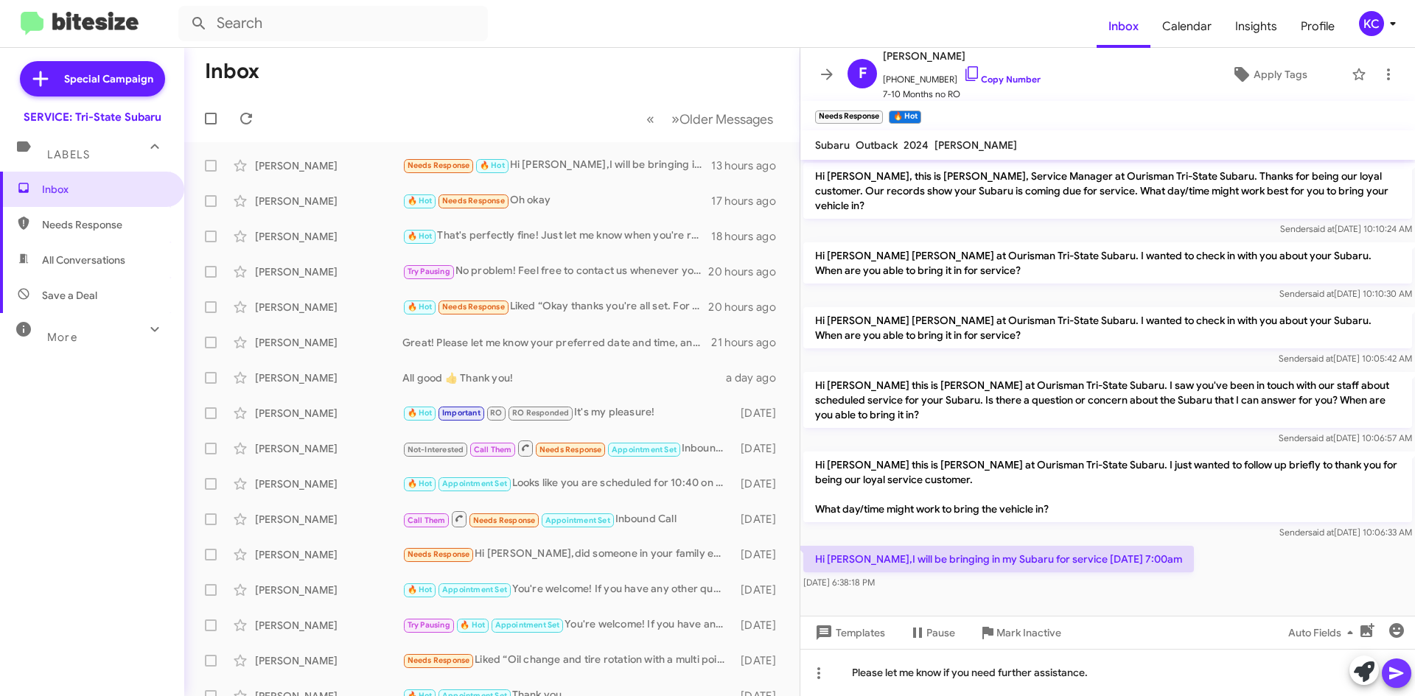
click at [1394, 662] on span at bounding box center [1397, 673] width 18 height 29
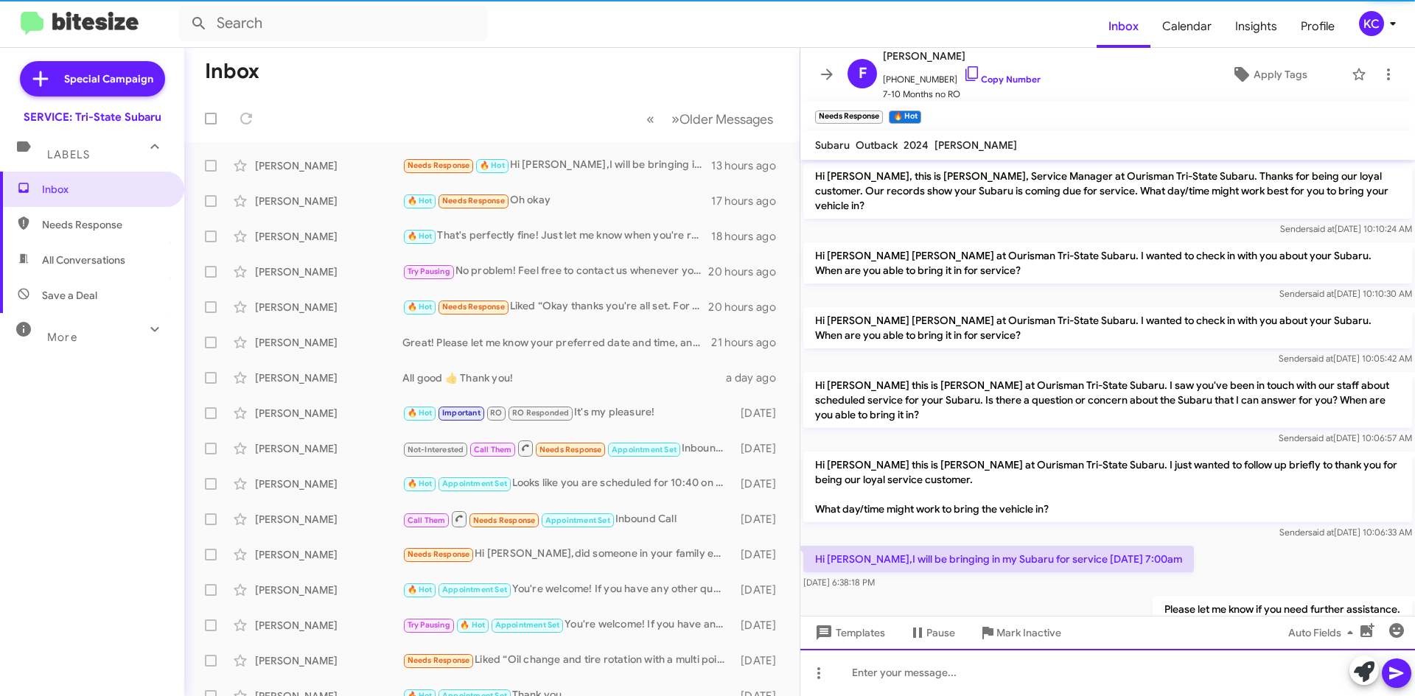
scroll to position [38, 0]
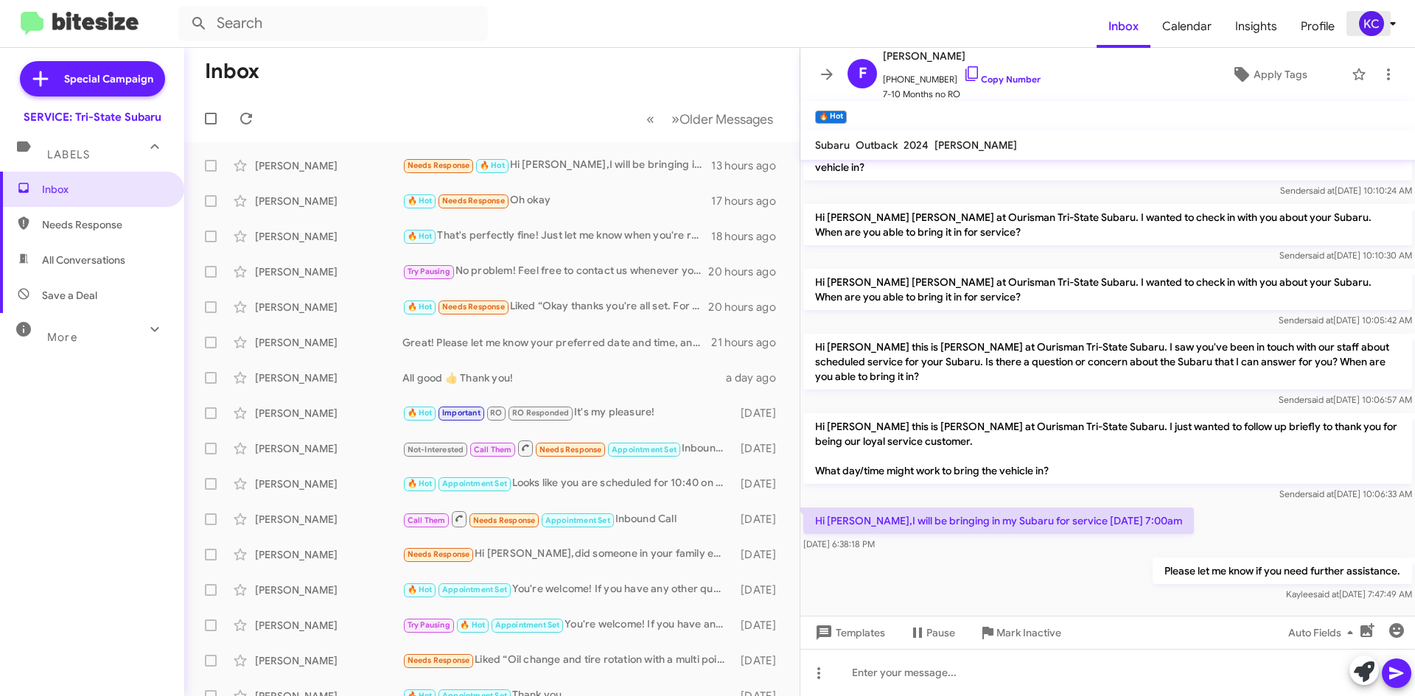
click at [1377, 12] on div "KC" at bounding box center [1371, 23] width 25 height 25
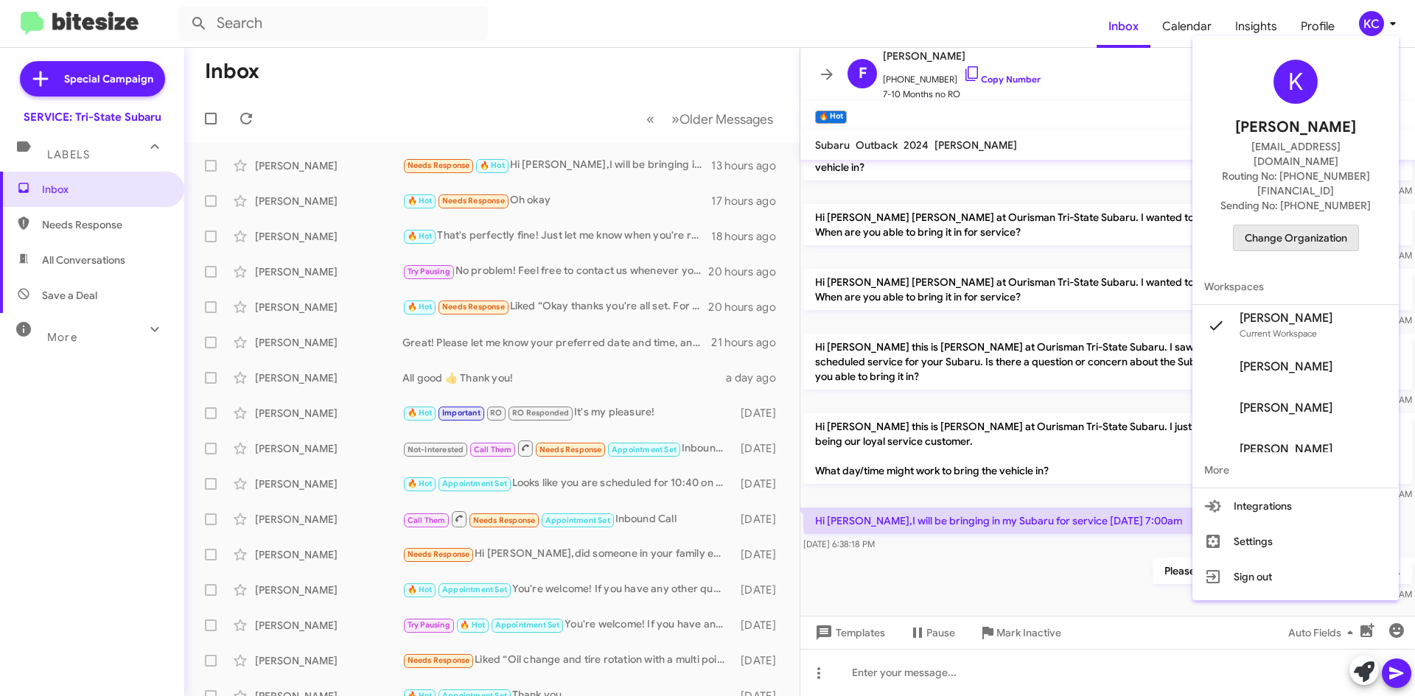
click at [1313, 225] on span "Change Organization" at bounding box center [1296, 237] width 102 height 25
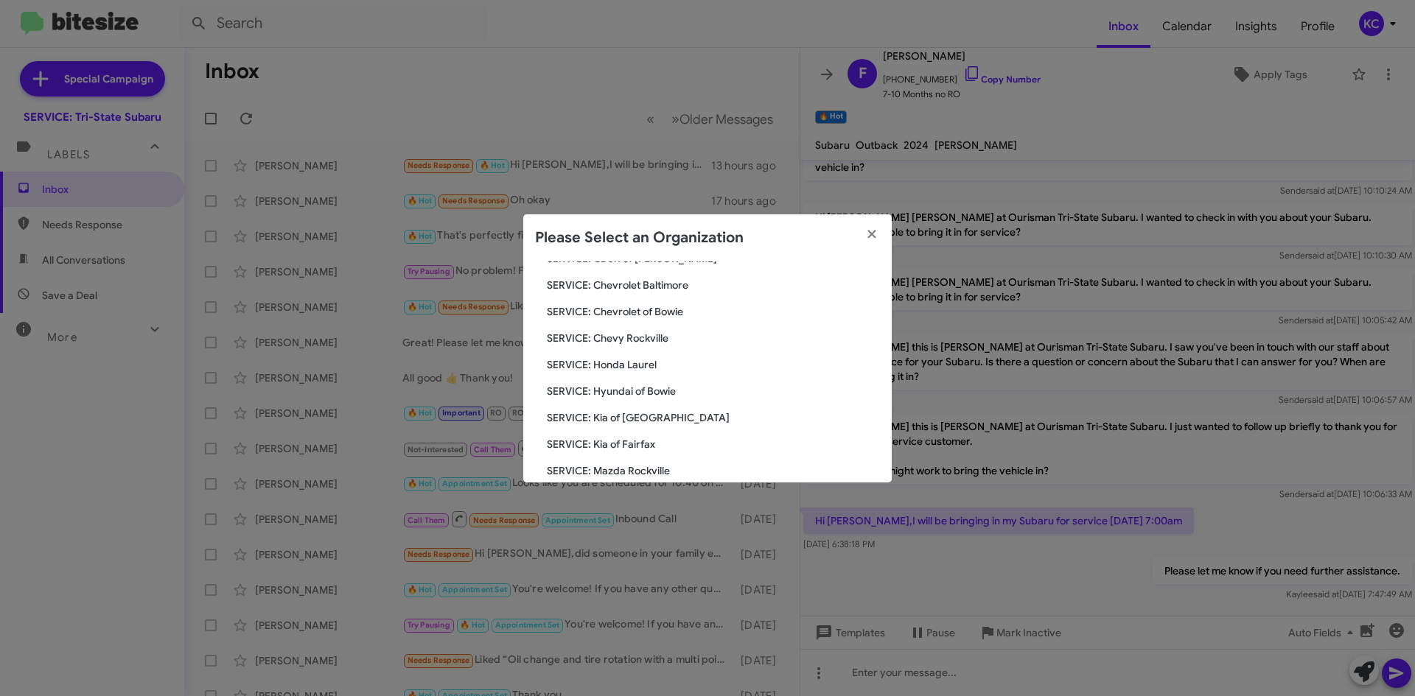
scroll to position [147, 0]
click at [620, 389] on span "SERVICE: Hyundai of Bowie" at bounding box center [713, 390] width 333 height 15
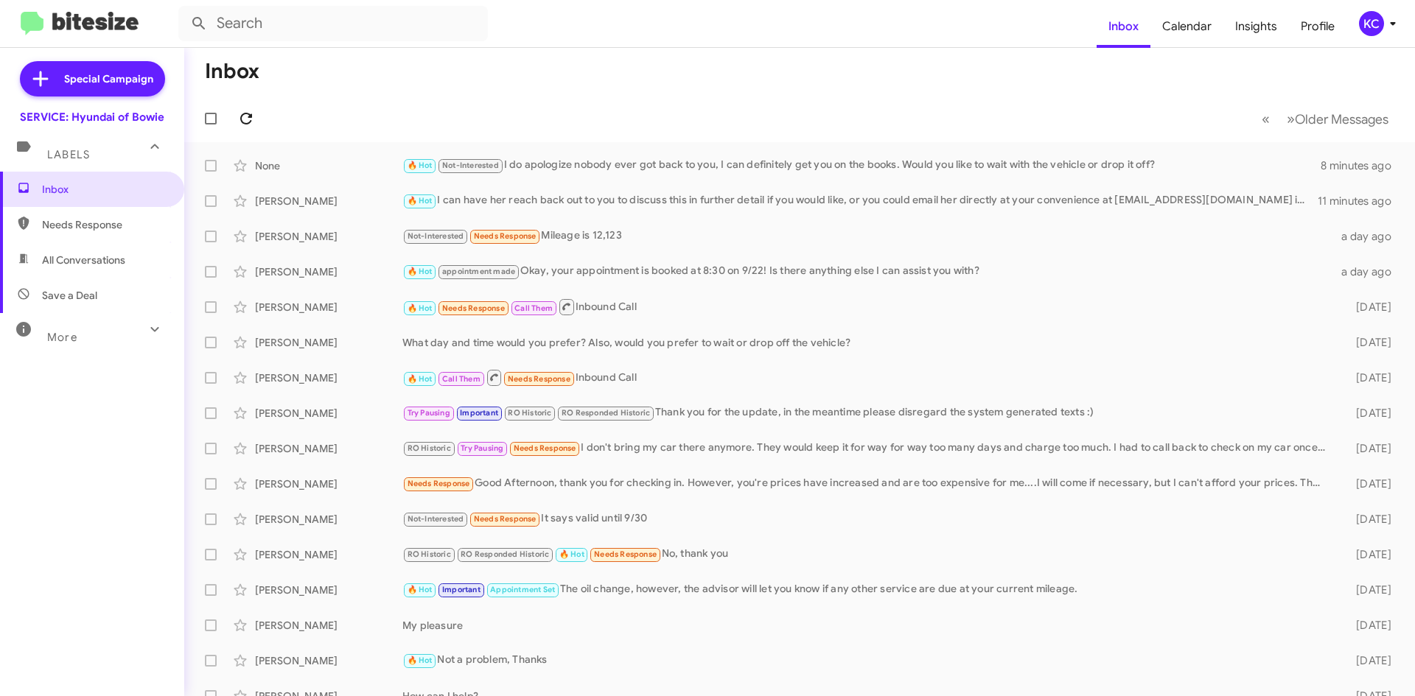
click at [247, 111] on button at bounding box center [245, 118] width 29 height 29
click at [1377, 21] on div "KC" at bounding box center [1371, 23] width 25 height 25
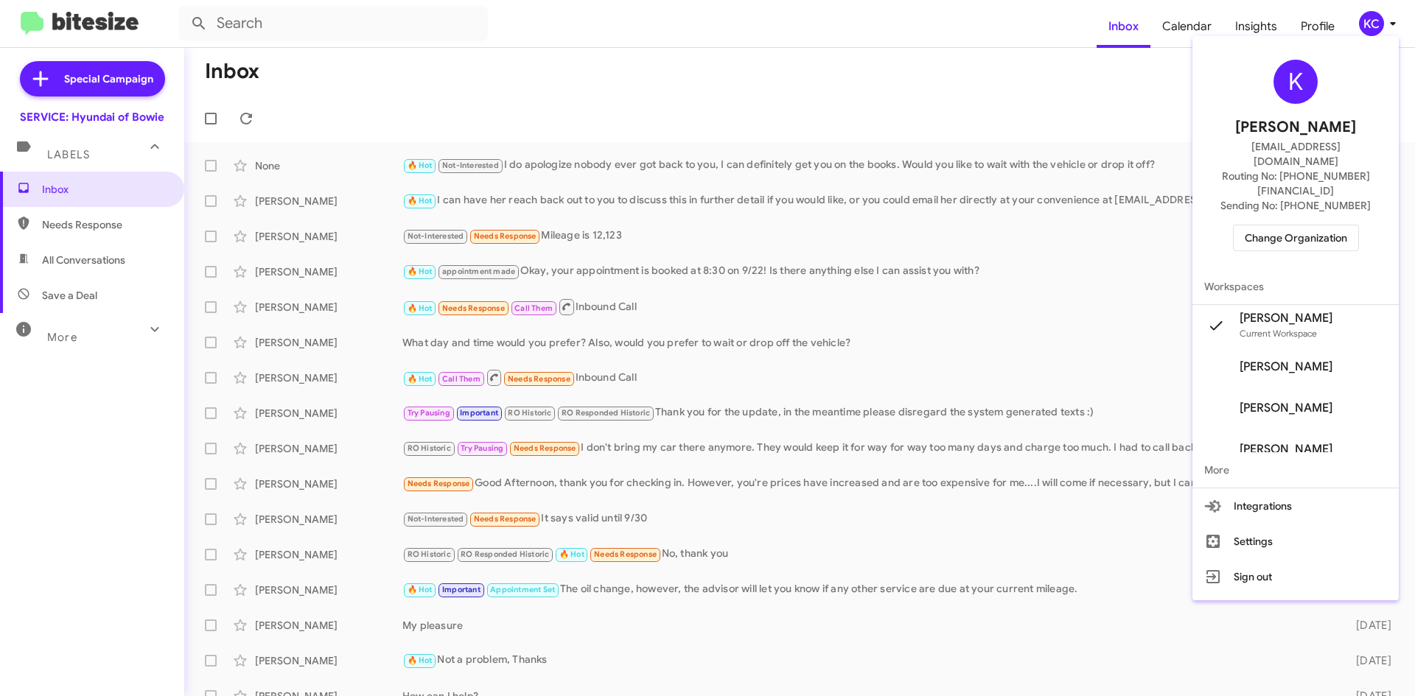
click at [1322, 197] on div "K Kaylee Cole kaycole@ourismancars.com Routing No: +1 (301) 249-4227 Sending No…" at bounding box center [1295, 155] width 206 height 227
click at [1312, 225] on span "Change Organization" at bounding box center [1296, 237] width 102 height 25
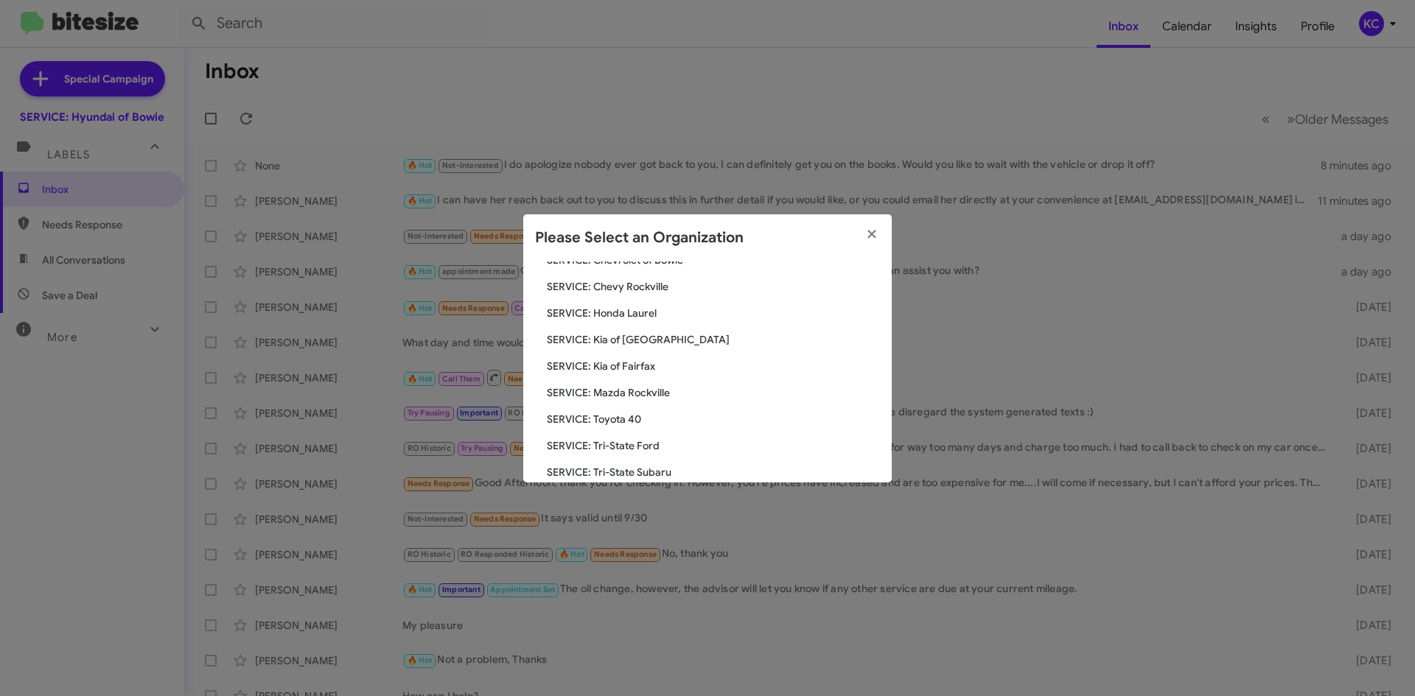
scroll to position [125, 0]
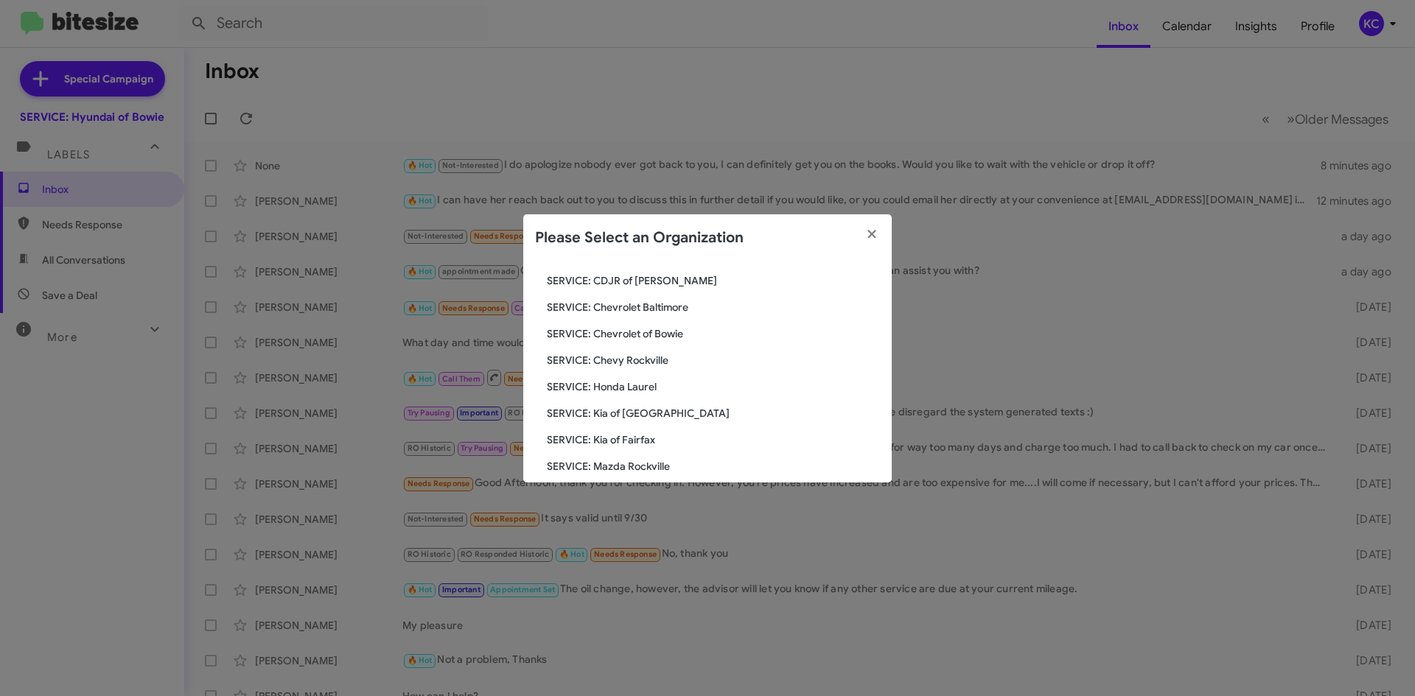
click at [624, 413] on span "SERVICE: Kia of Catonsville" at bounding box center [713, 413] width 333 height 15
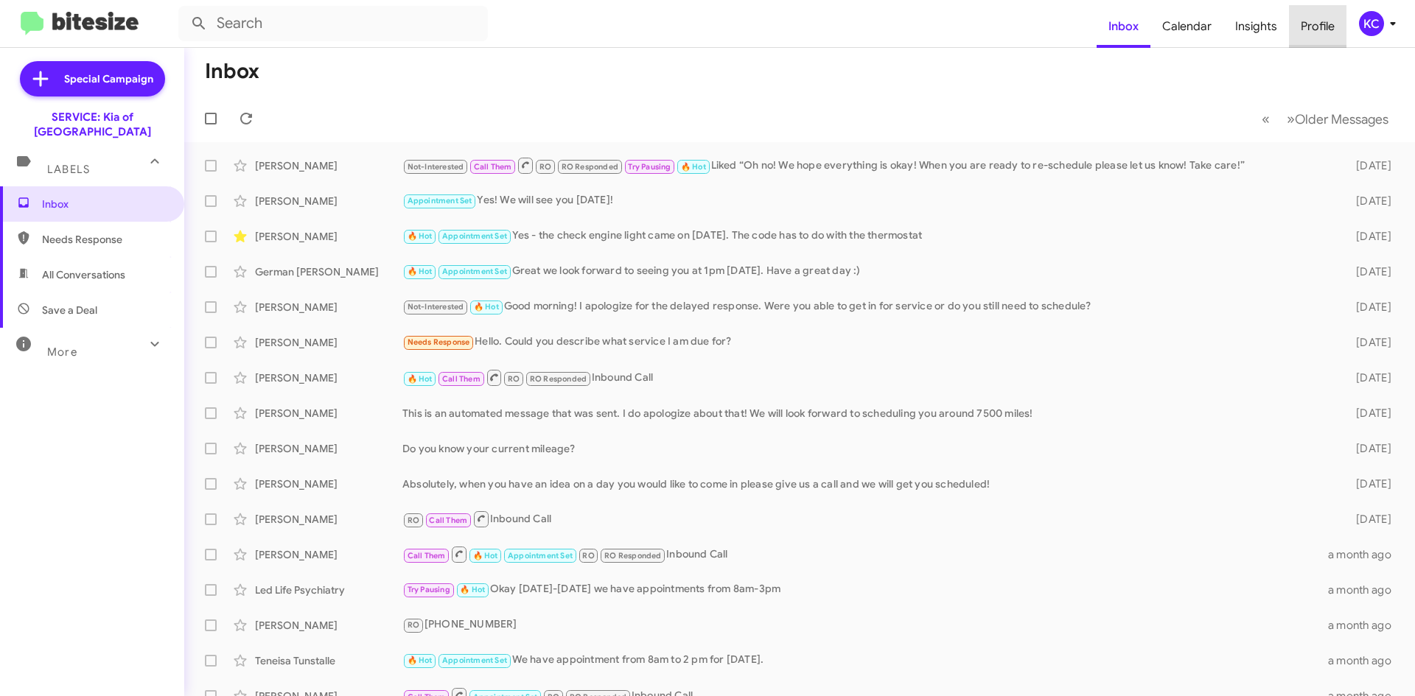
click at [1335, 27] on span "Profile" at bounding box center [1317, 26] width 57 height 43
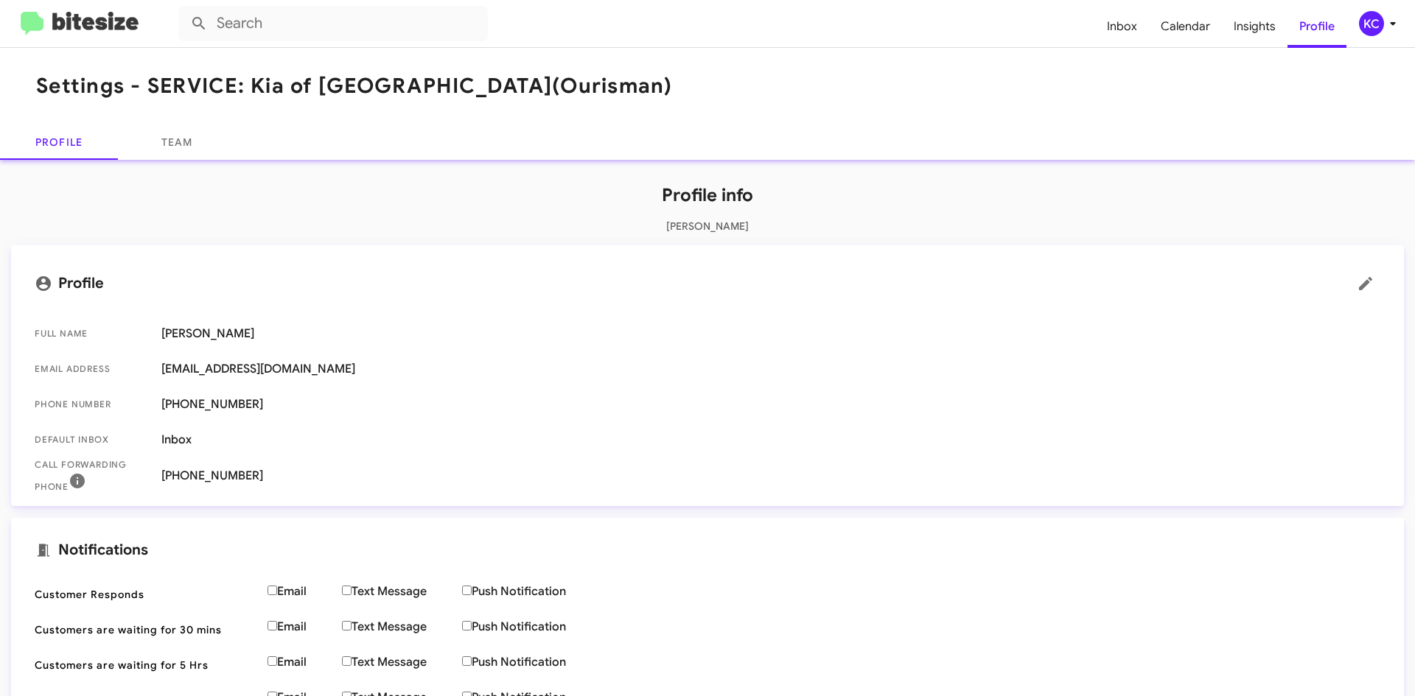
click at [1369, 15] on div "KC" at bounding box center [1371, 23] width 25 height 25
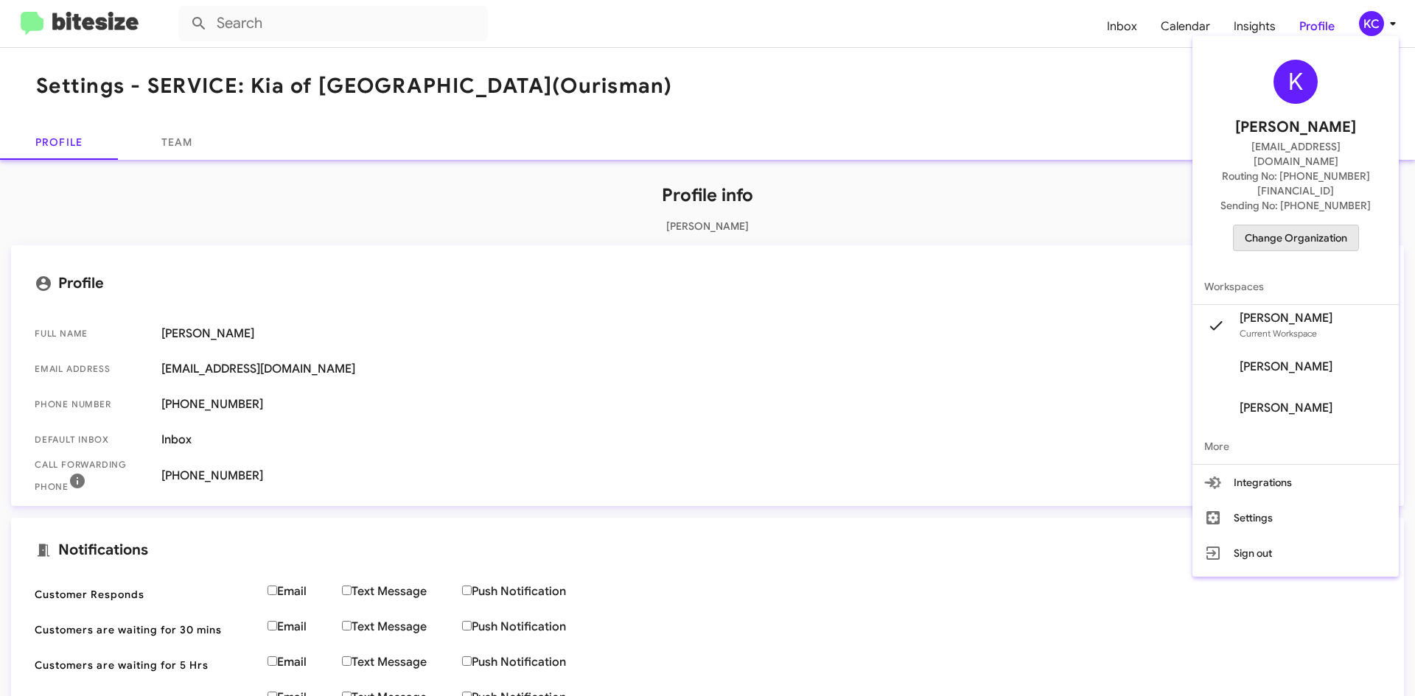
click at [1286, 225] on span "Change Organization" at bounding box center [1296, 237] width 102 height 25
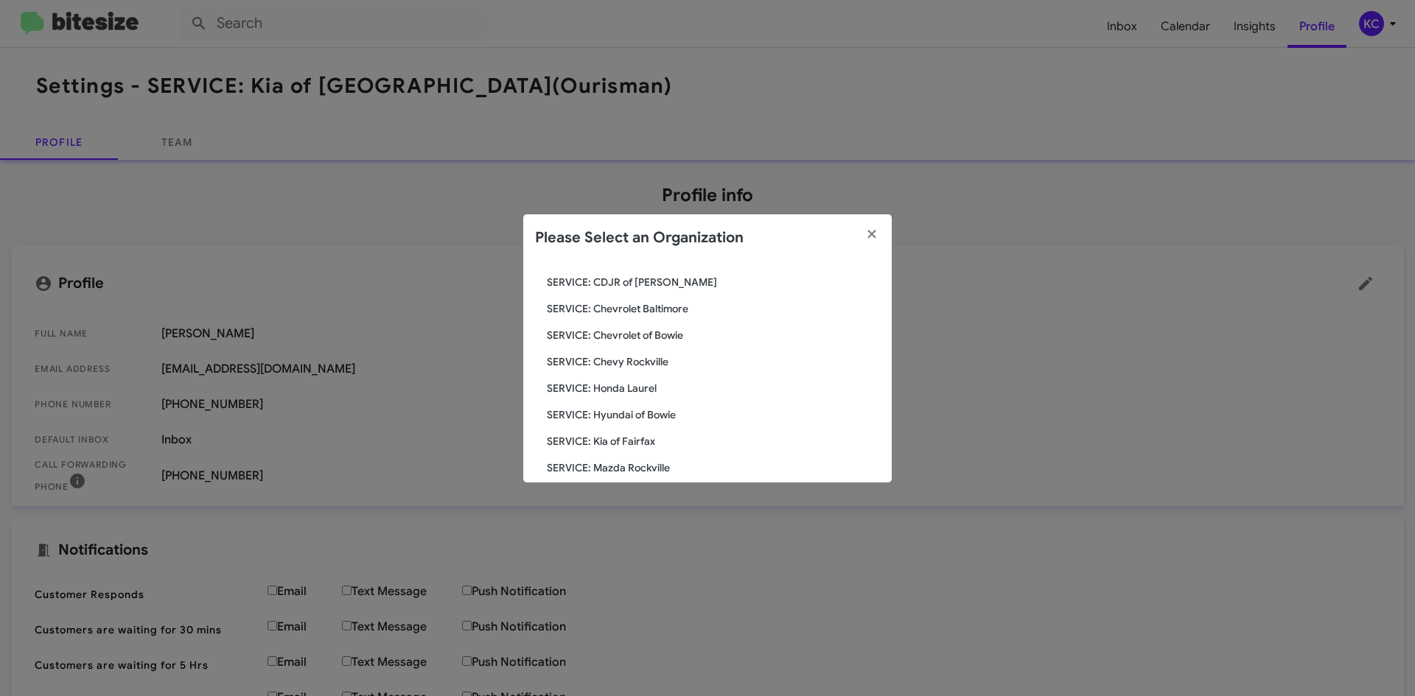
scroll to position [147, 0]
click at [643, 350] on div "Search SERVICE: Kia of Catonsville Current Org SERVICE: CDJR Baltimore SERVICE:…" at bounding box center [707, 372] width 368 height 221
click at [646, 360] on span "SERVICE: Honda Laurel" at bounding box center [713, 364] width 333 height 15
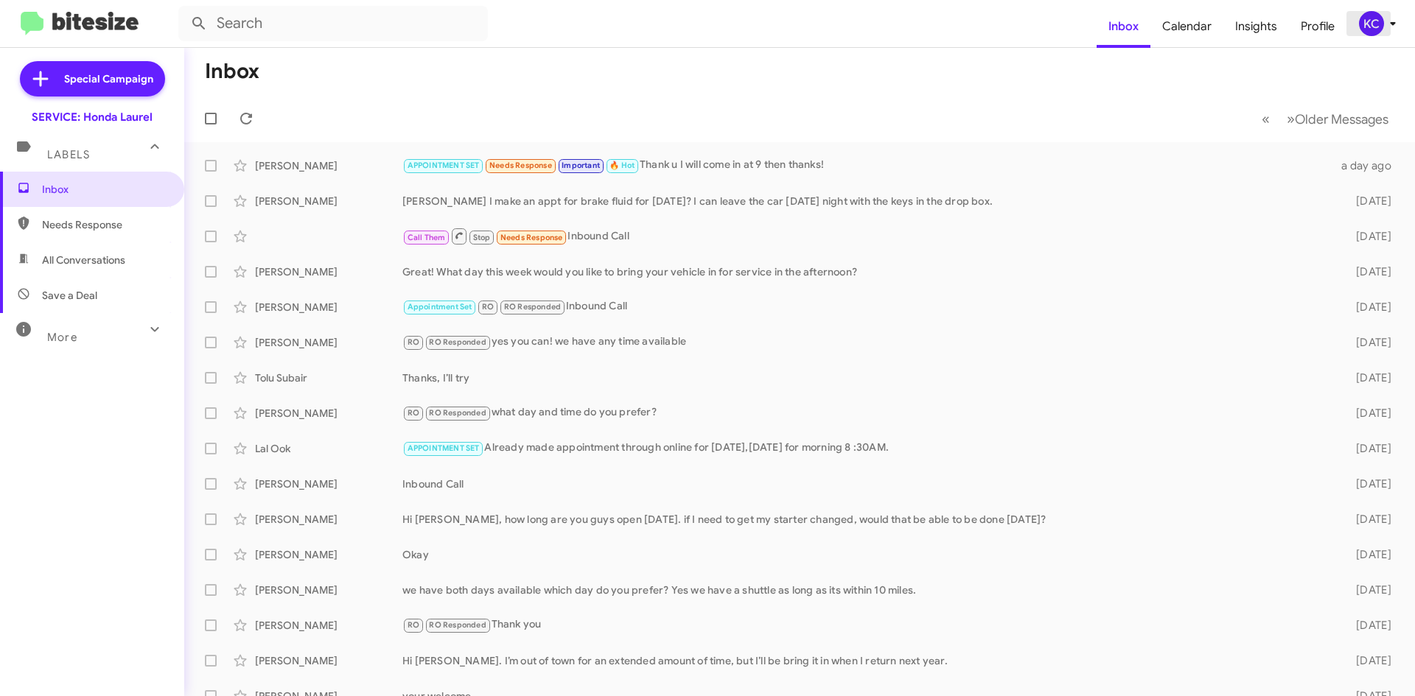
click at [1361, 12] on span "KC" at bounding box center [1380, 23] width 44 height 25
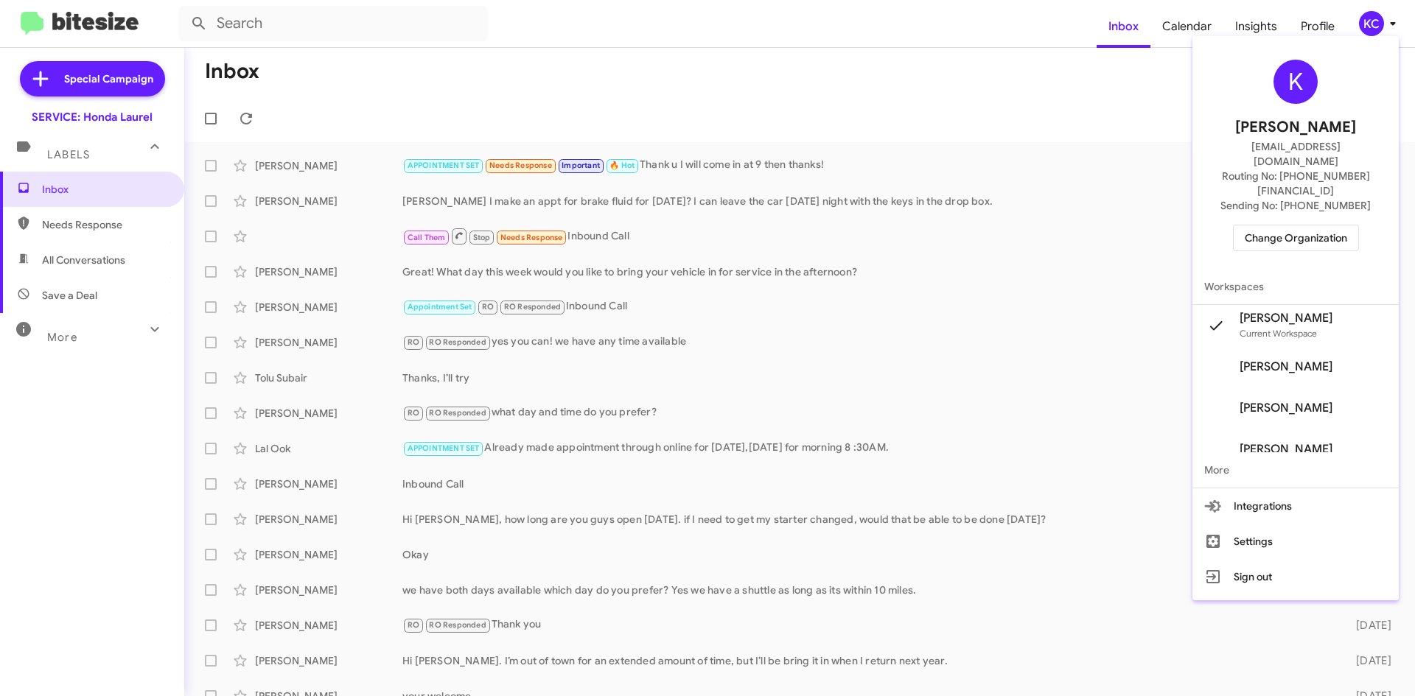
click at [1262, 225] on span "Change Organization" at bounding box center [1296, 237] width 102 height 25
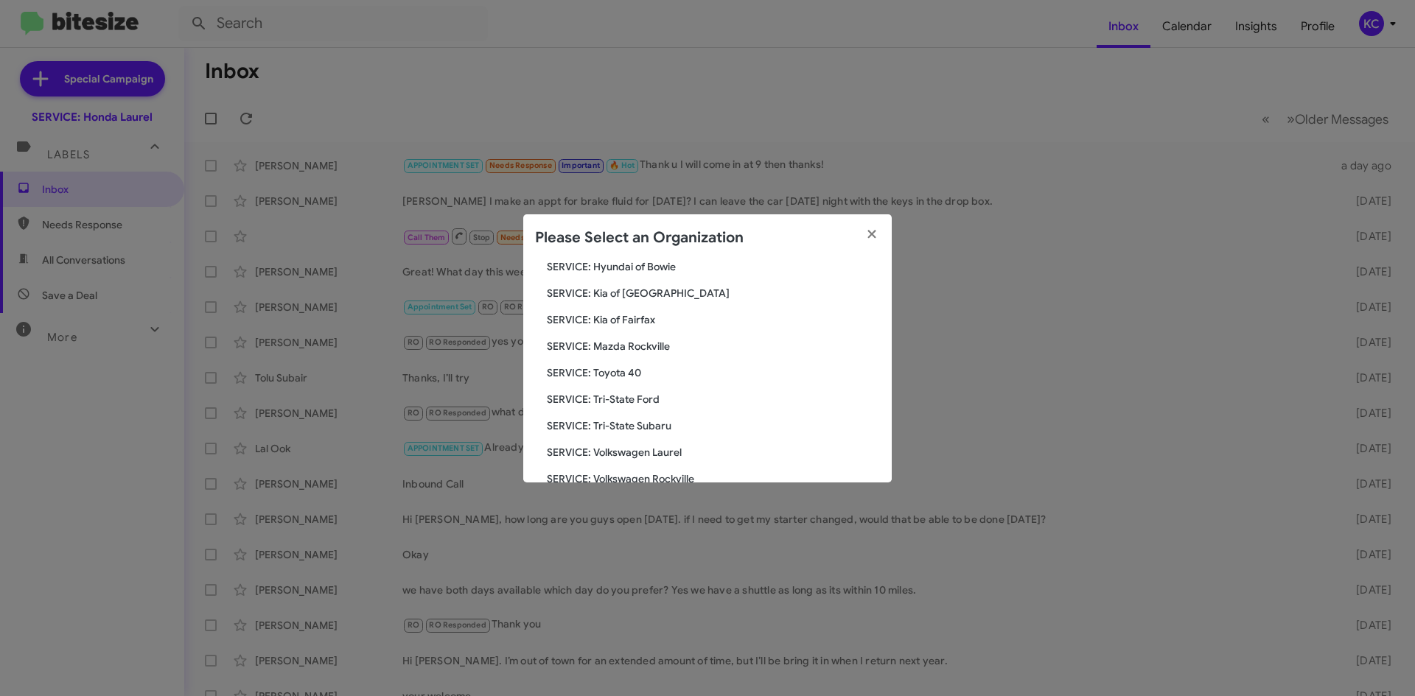
scroll to position [272, 0]
click at [632, 444] on div "Search SERVICE: Honda [GEOGRAPHIC_DATA] Current Org SERVICE: CDJR Baltimore SER…" at bounding box center [707, 372] width 368 height 221
click at [632, 424] on span "SERVICE: Volkswagen Laurel" at bounding box center [713, 425] width 333 height 15
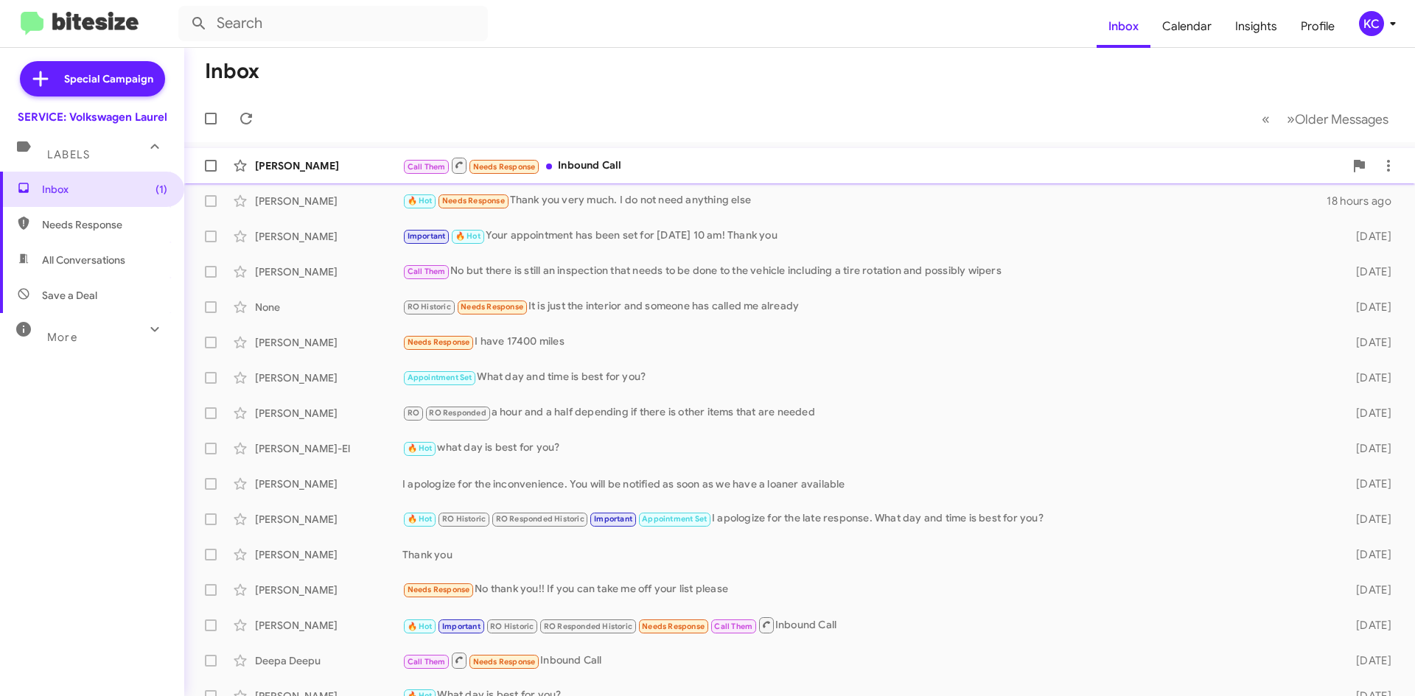
click at [845, 155] on div "[PERSON_NAME] Call Them Needs Response Inbound Call 17 hours ago" at bounding box center [799, 165] width 1207 height 29
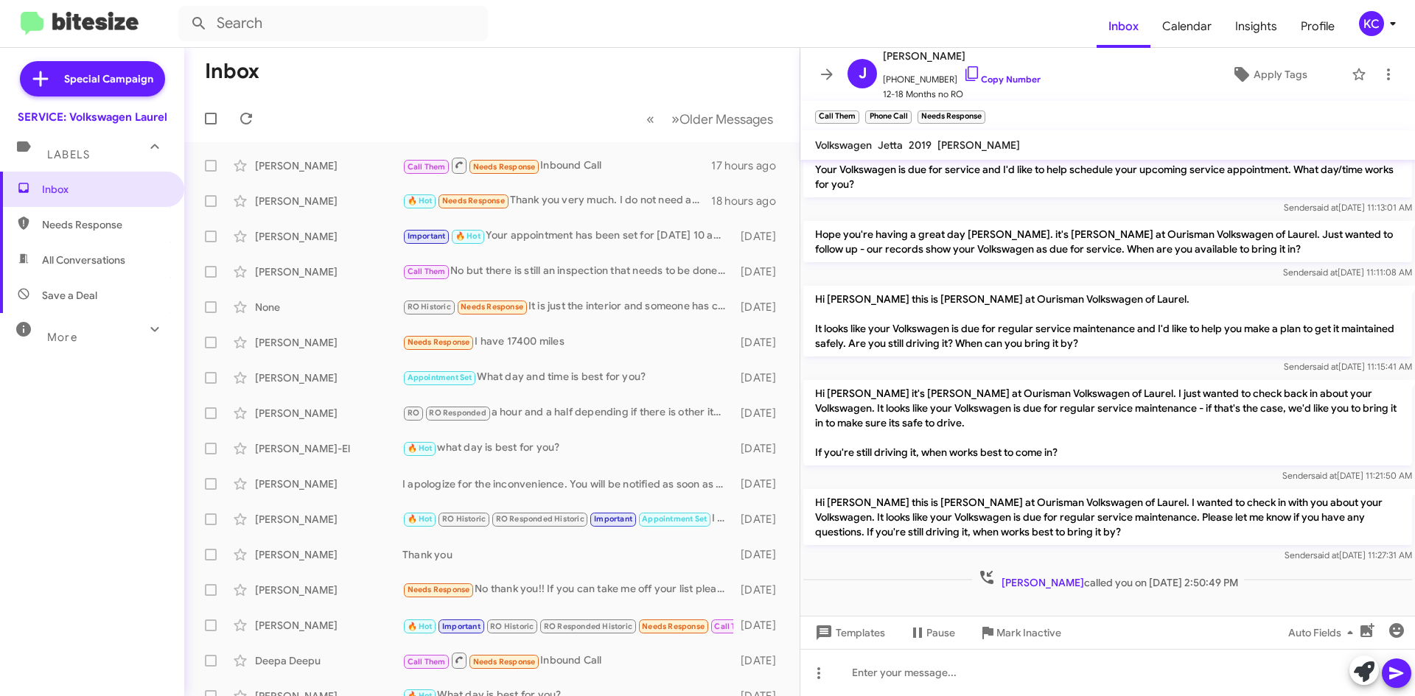
scroll to position [285, 0]
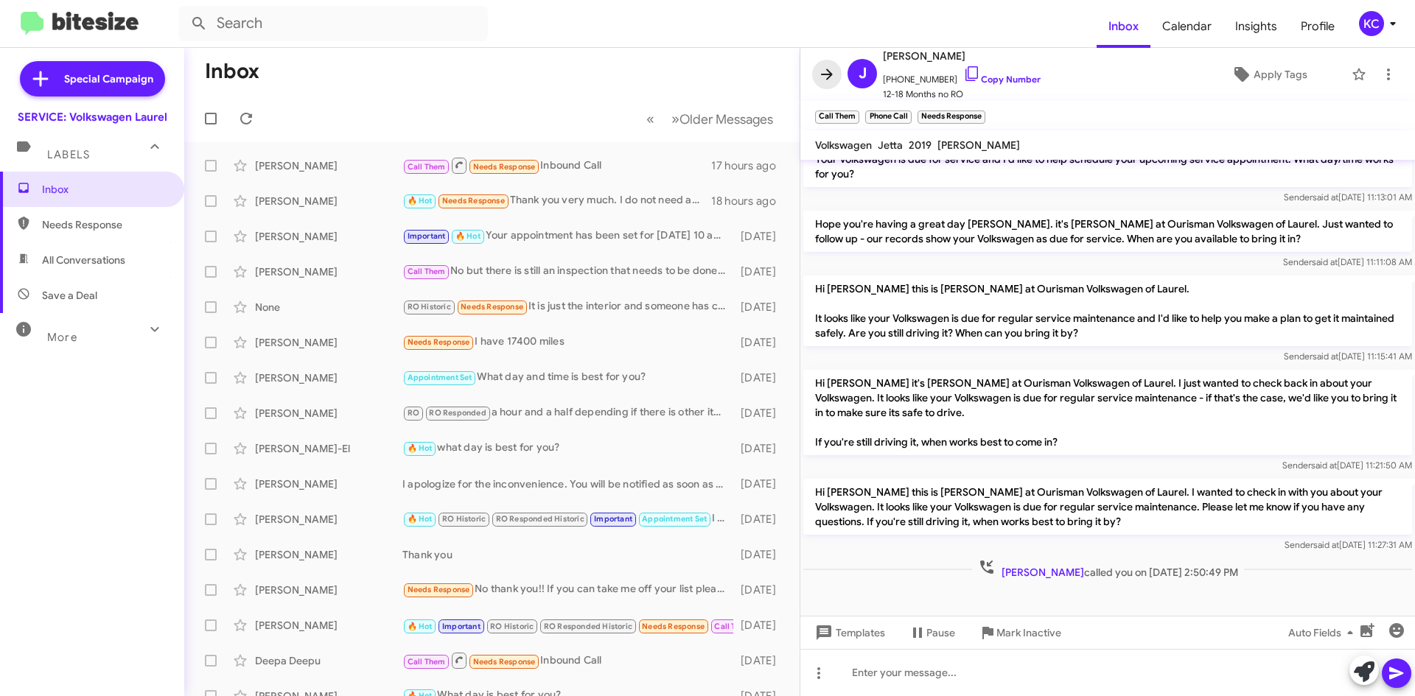
click at [836, 79] on span at bounding box center [826, 75] width 29 height 18
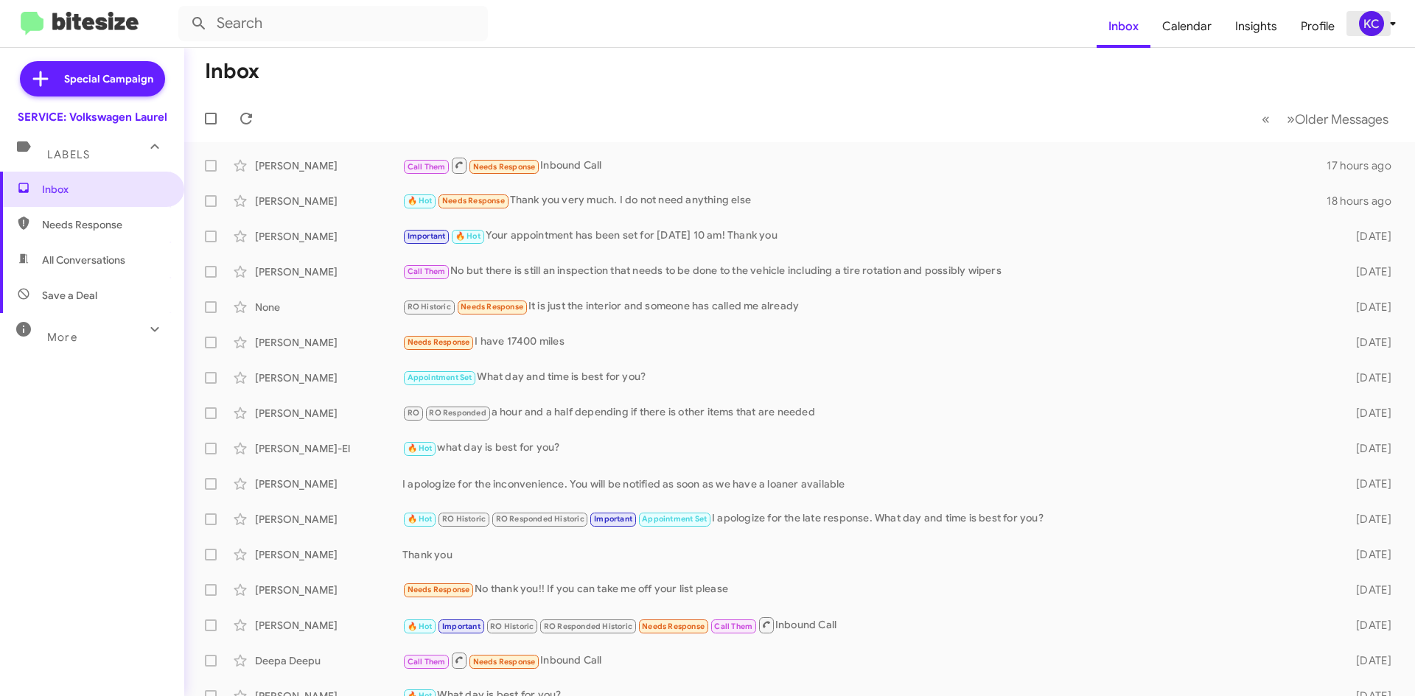
click at [1359, 18] on button "KC" at bounding box center [1372, 23] width 52 height 25
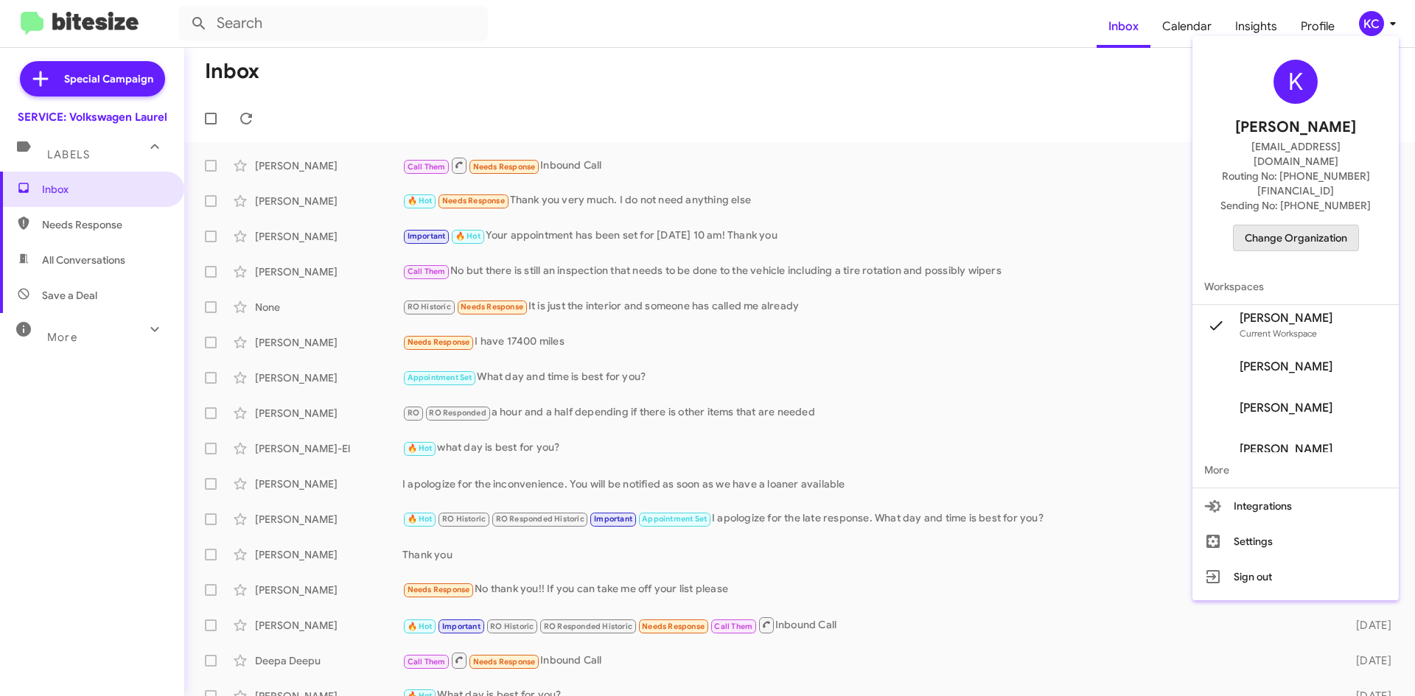
click at [1280, 225] on span "Change Organization" at bounding box center [1296, 237] width 102 height 25
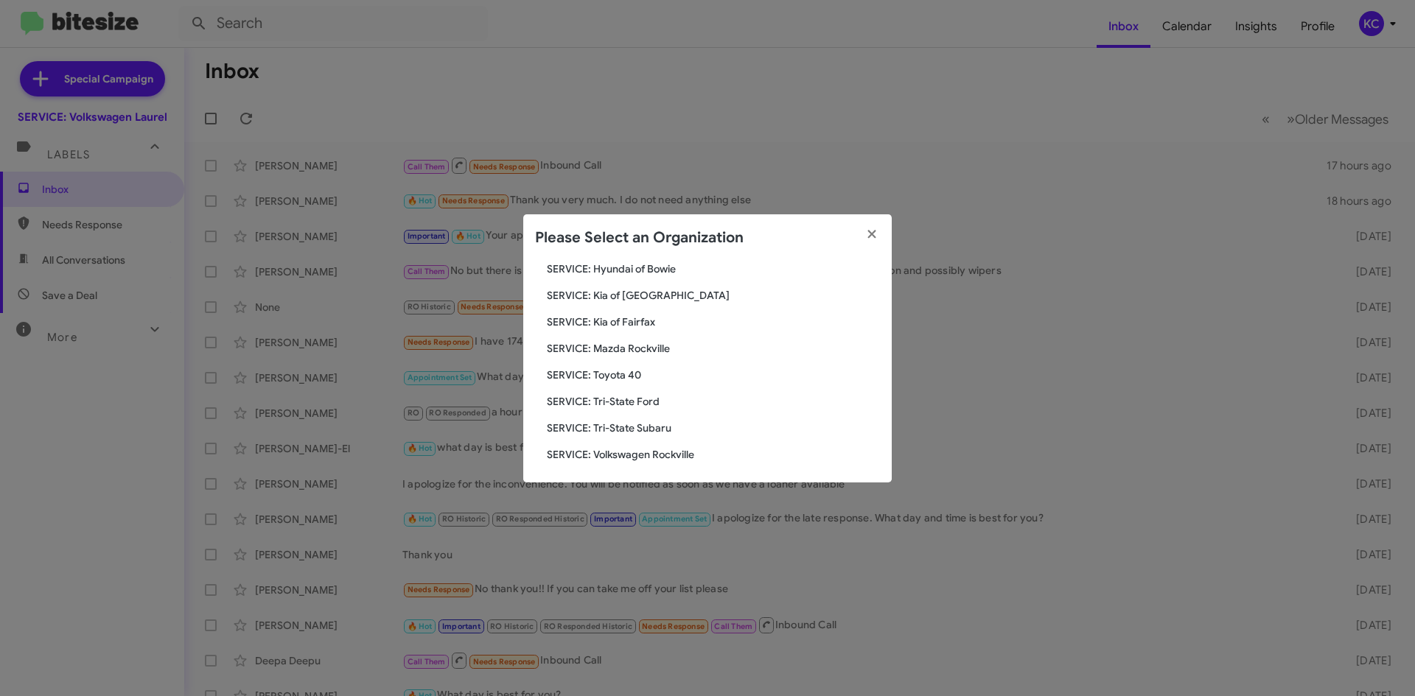
scroll to position [272, 0]
click at [688, 449] on span "SERVICE: Volkswagen Rockville" at bounding box center [713, 451] width 333 height 15
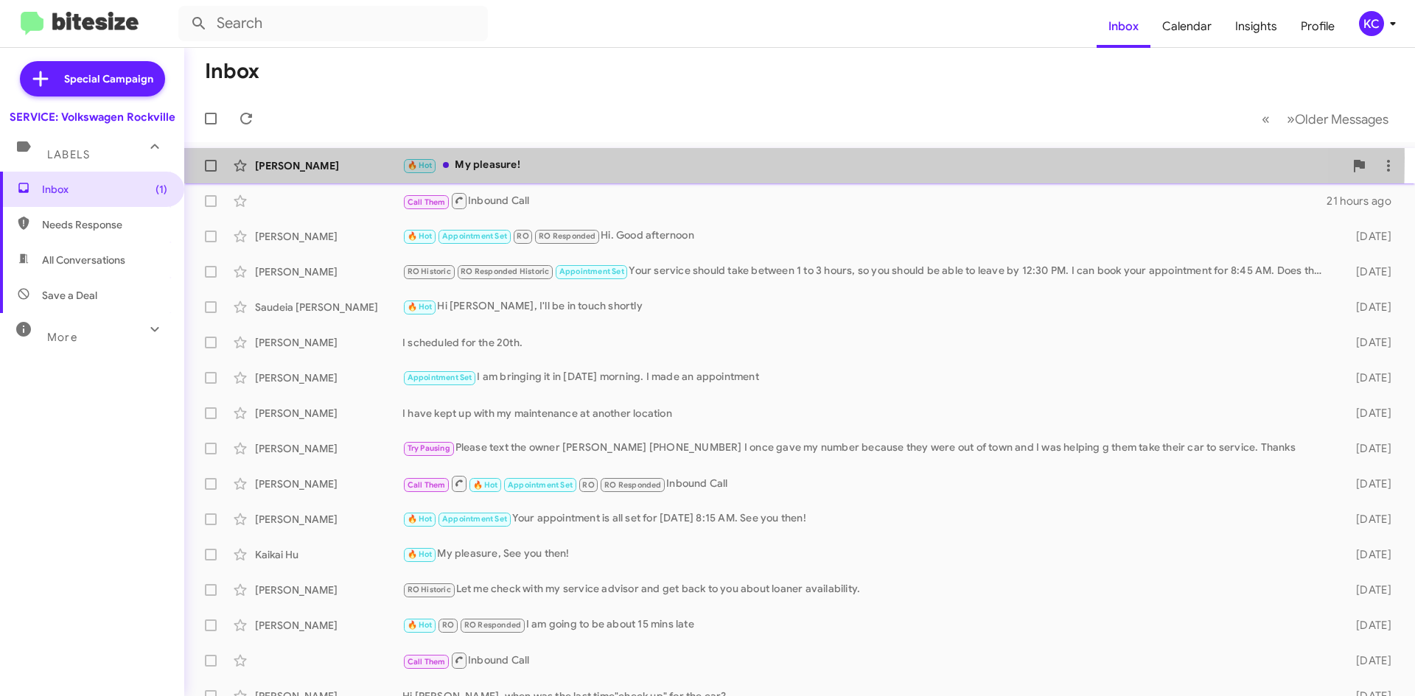
click at [523, 158] on div "🔥 Hot My pleasure!" at bounding box center [873, 165] width 942 height 17
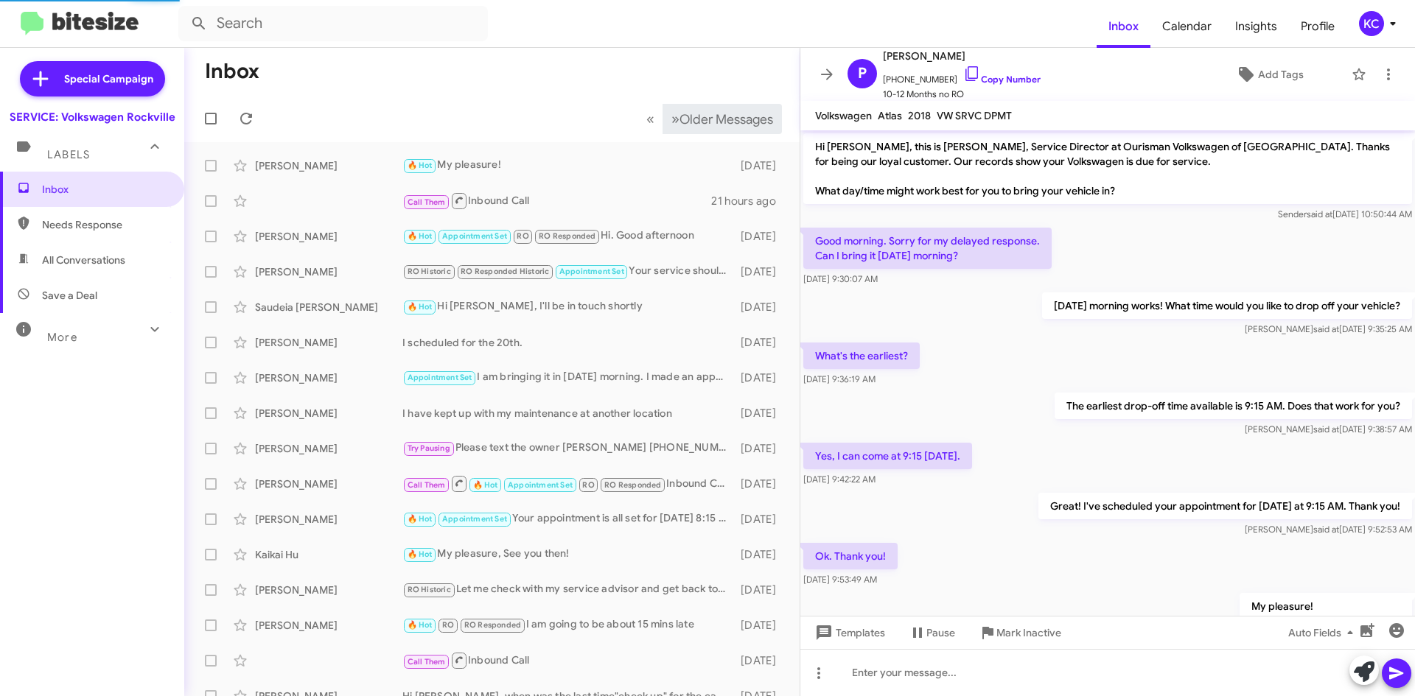
scroll to position [28, 0]
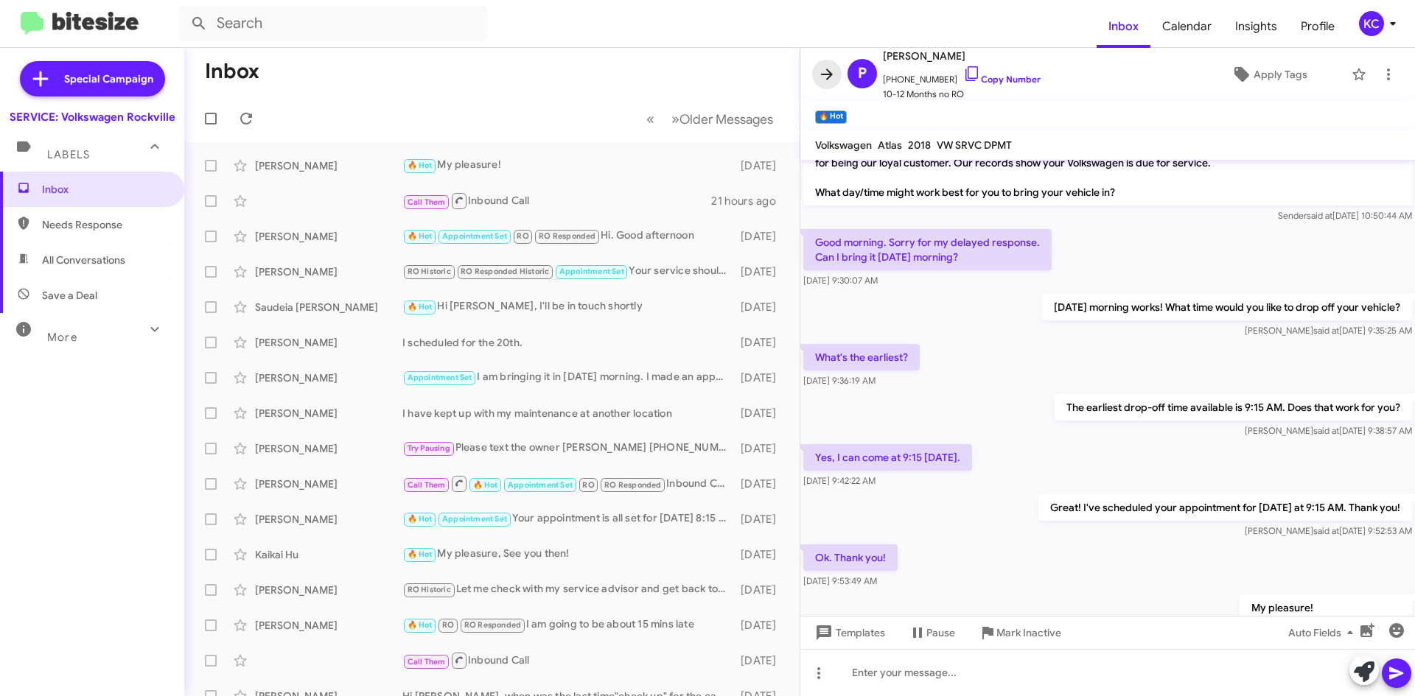
click at [832, 79] on icon at bounding box center [827, 75] width 18 height 18
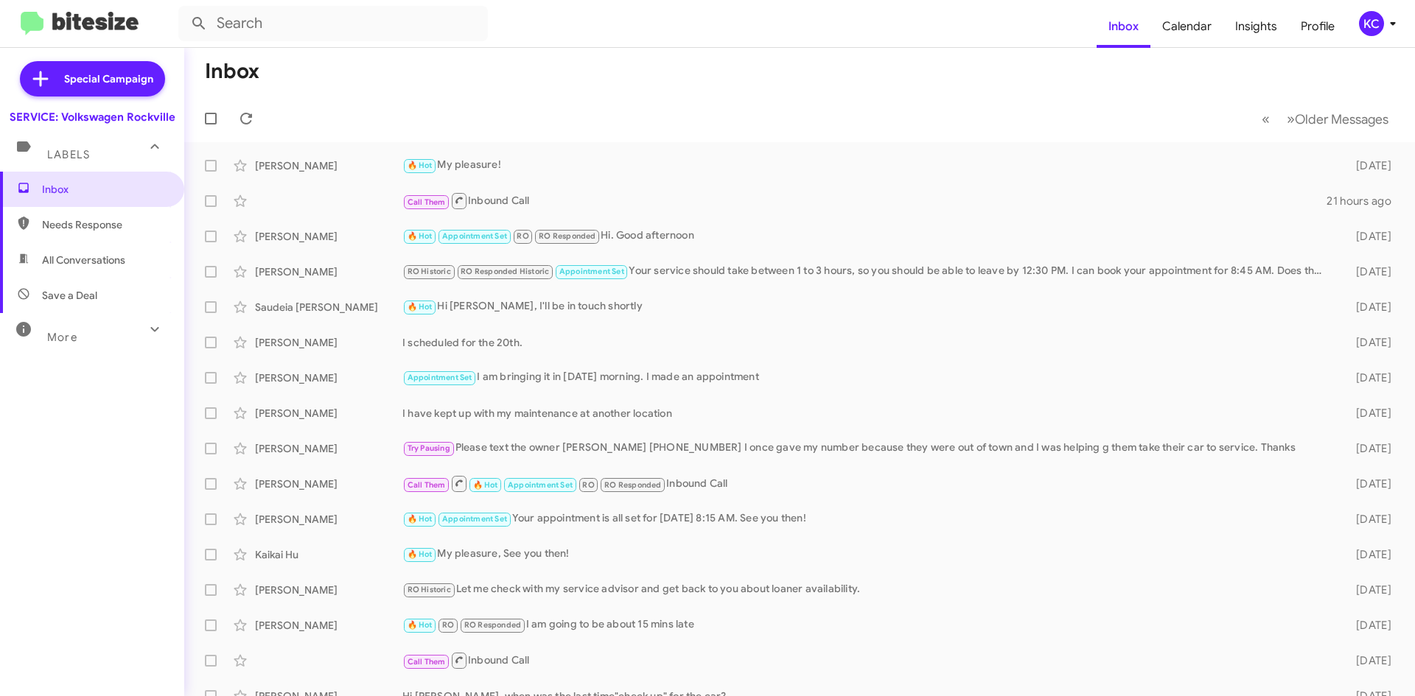
click at [1352, 20] on button "KC" at bounding box center [1372, 23] width 52 height 25
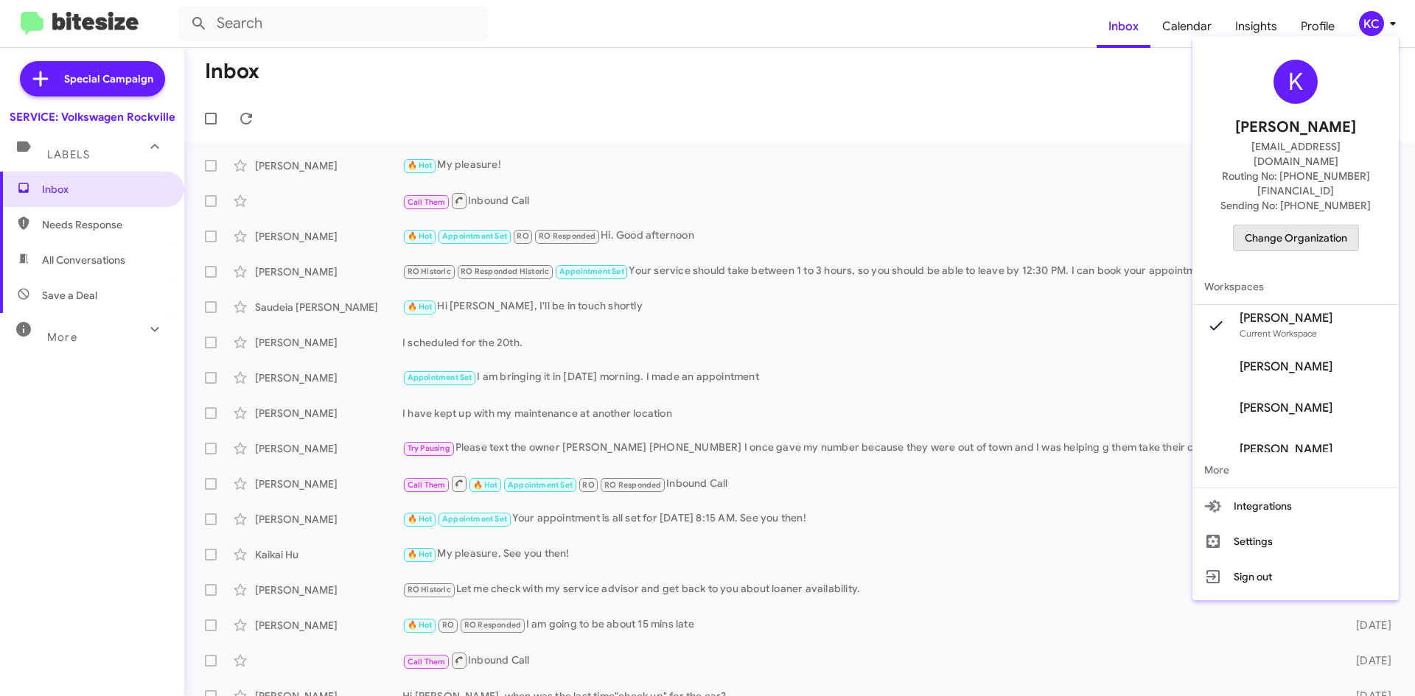
drag, startPoint x: 1296, startPoint y: 200, endPoint x: 1295, endPoint y: 214, distance: 13.3
click at [1295, 225] on span "Change Organization" at bounding box center [1296, 237] width 102 height 25
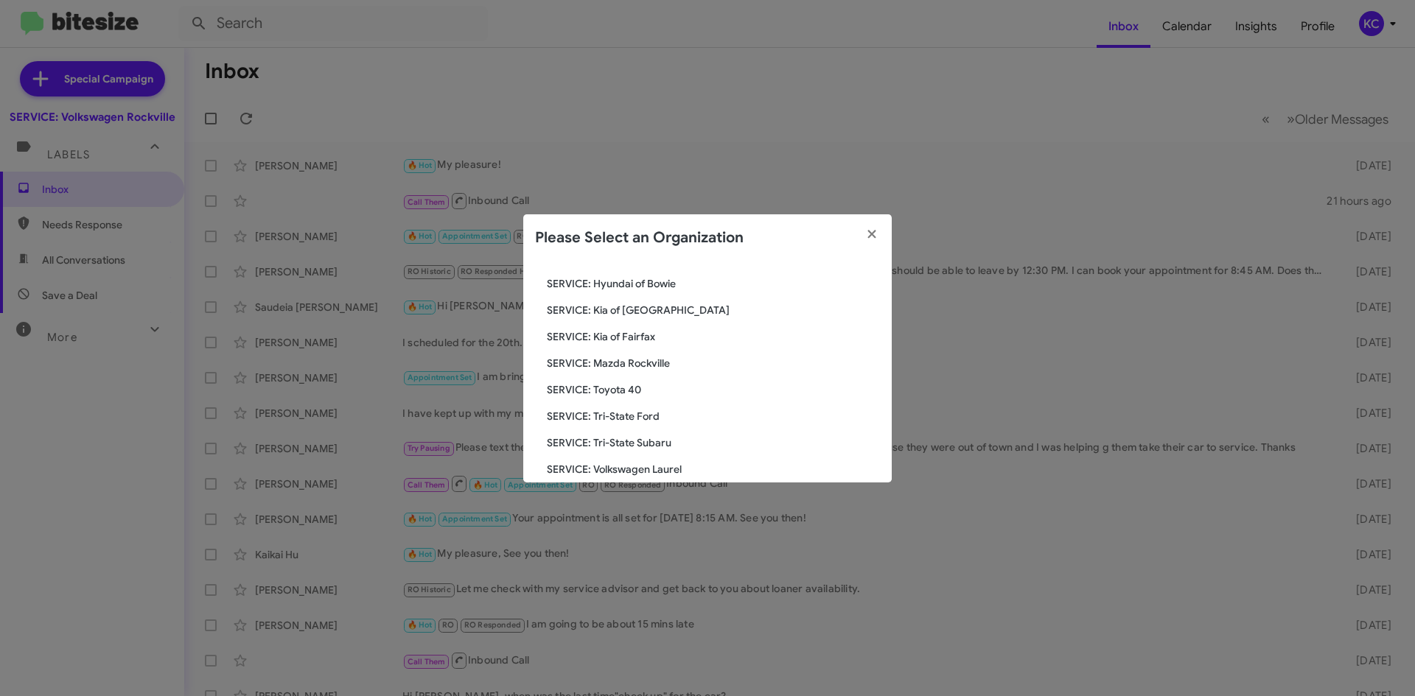
scroll to position [272, 0]
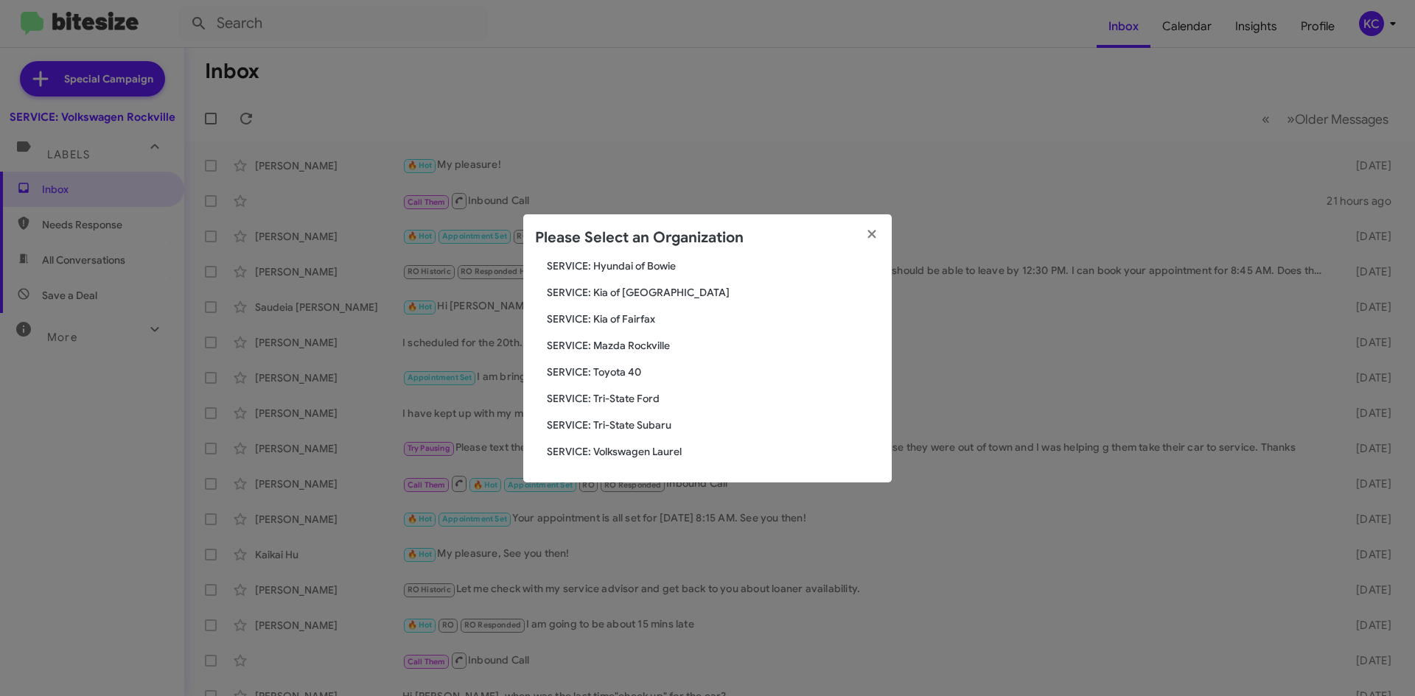
click at [654, 402] on span "SERVICE: Tri-State Ford" at bounding box center [713, 398] width 333 height 15
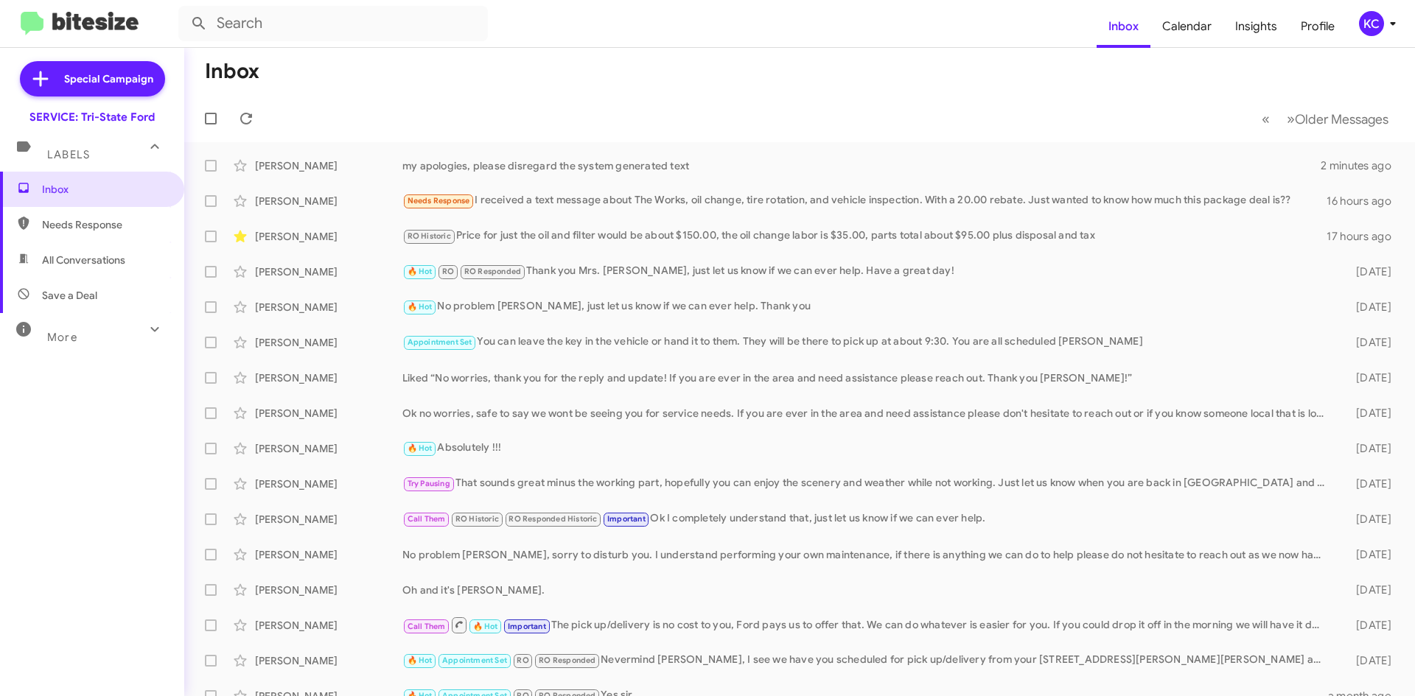
click at [1366, 32] on div "KC" at bounding box center [1371, 23] width 25 height 25
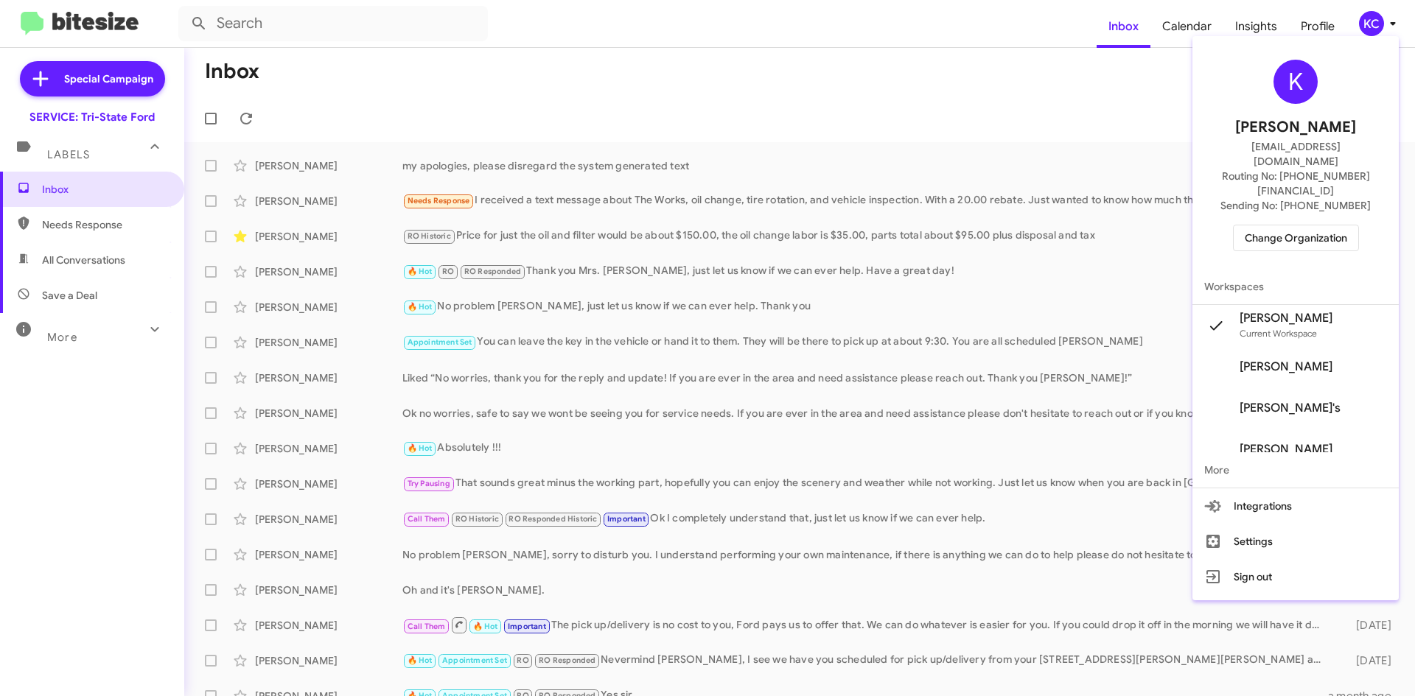
click at [1320, 225] on span "Change Organization" at bounding box center [1296, 237] width 102 height 25
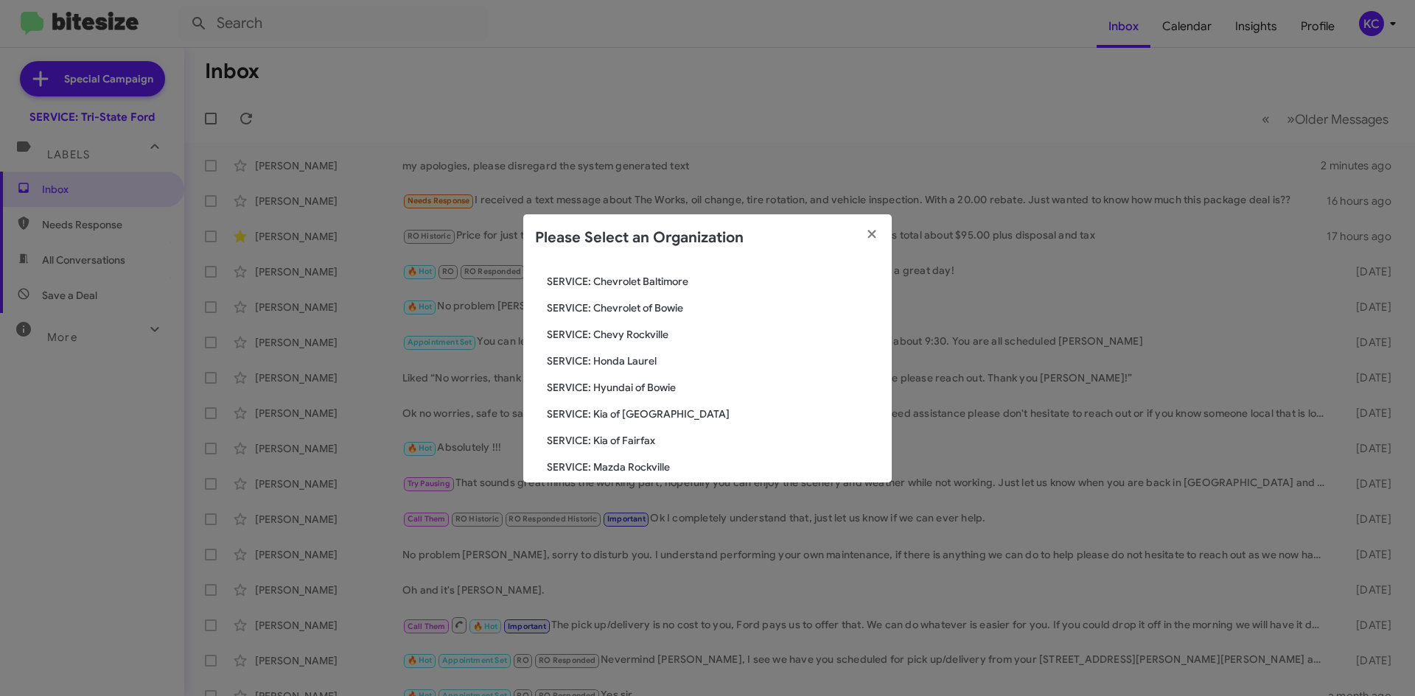
scroll to position [125, 0]
click at [626, 404] on div "Search SERVICE: Tri-State Ford Current Org SERVICE: CDJR Baltimore SERVICE: CDJ…" at bounding box center [707, 372] width 368 height 221
click at [624, 412] on span "SERVICE: Hyundai of Bowie" at bounding box center [713, 413] width 333 height 15
